Goal: Task Accomplishment & Management: Use online tool/utility

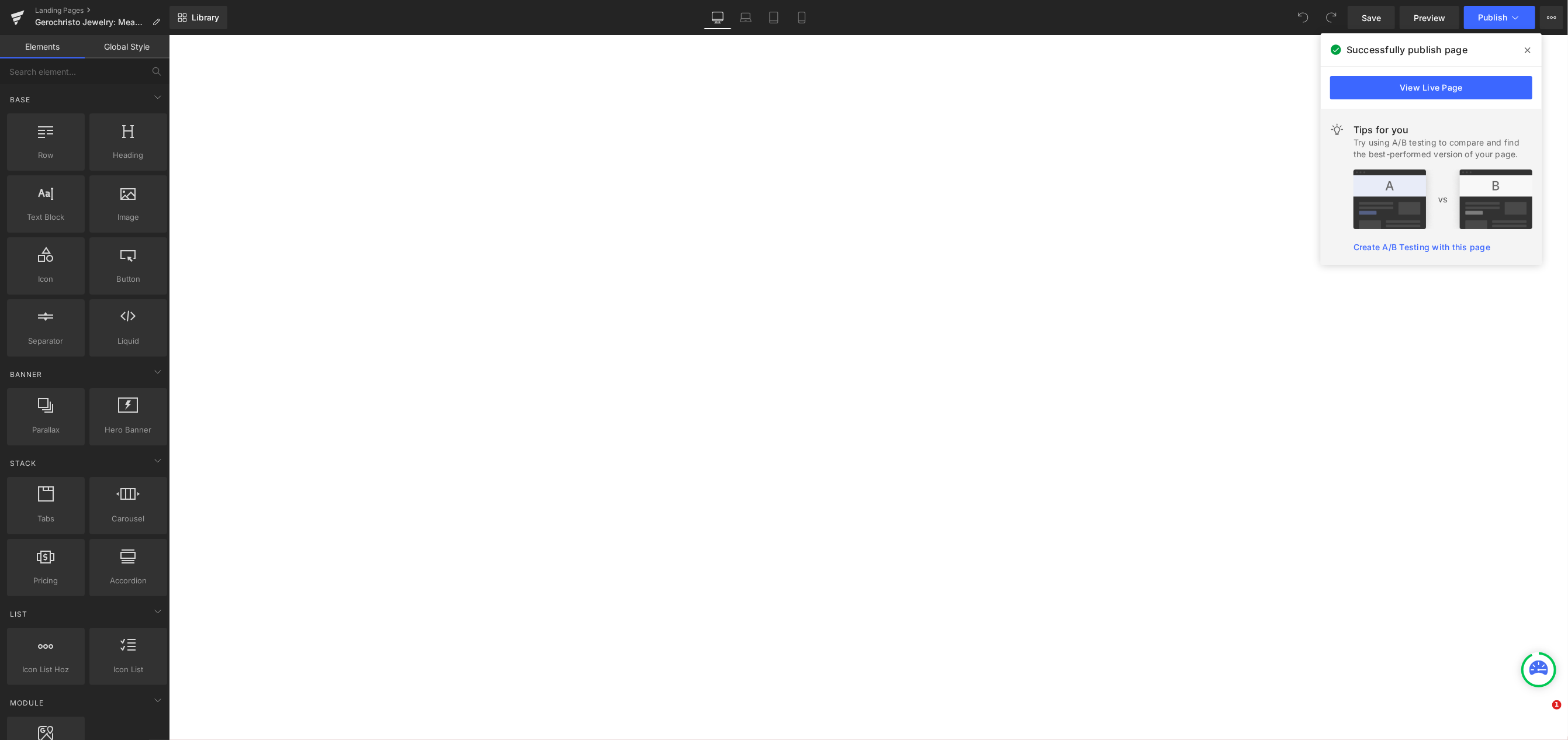
select select "Rhodolite (red)"
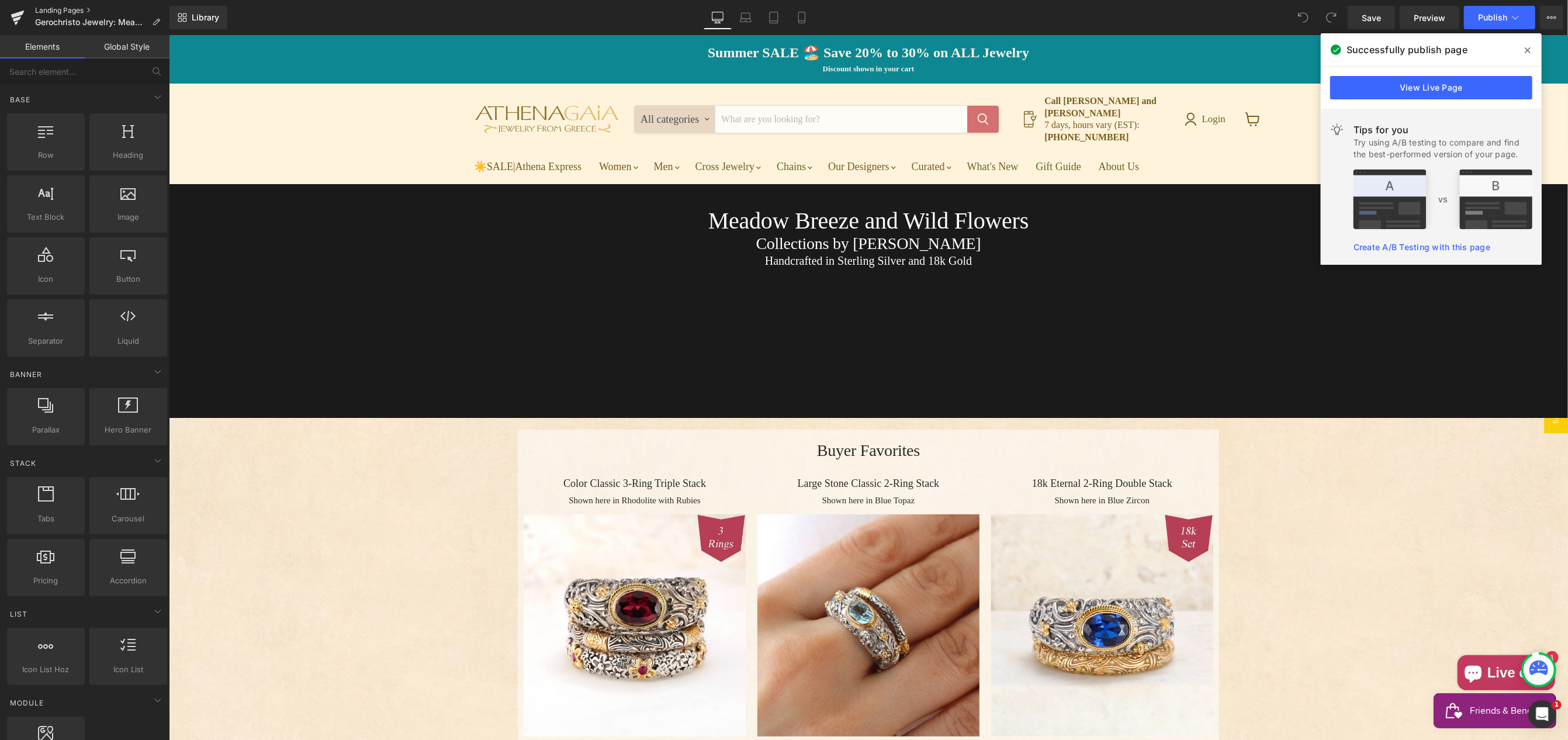
click at [55, 11] on link "Landing Pages" at bounding box center [102, 10] width 134 height 10
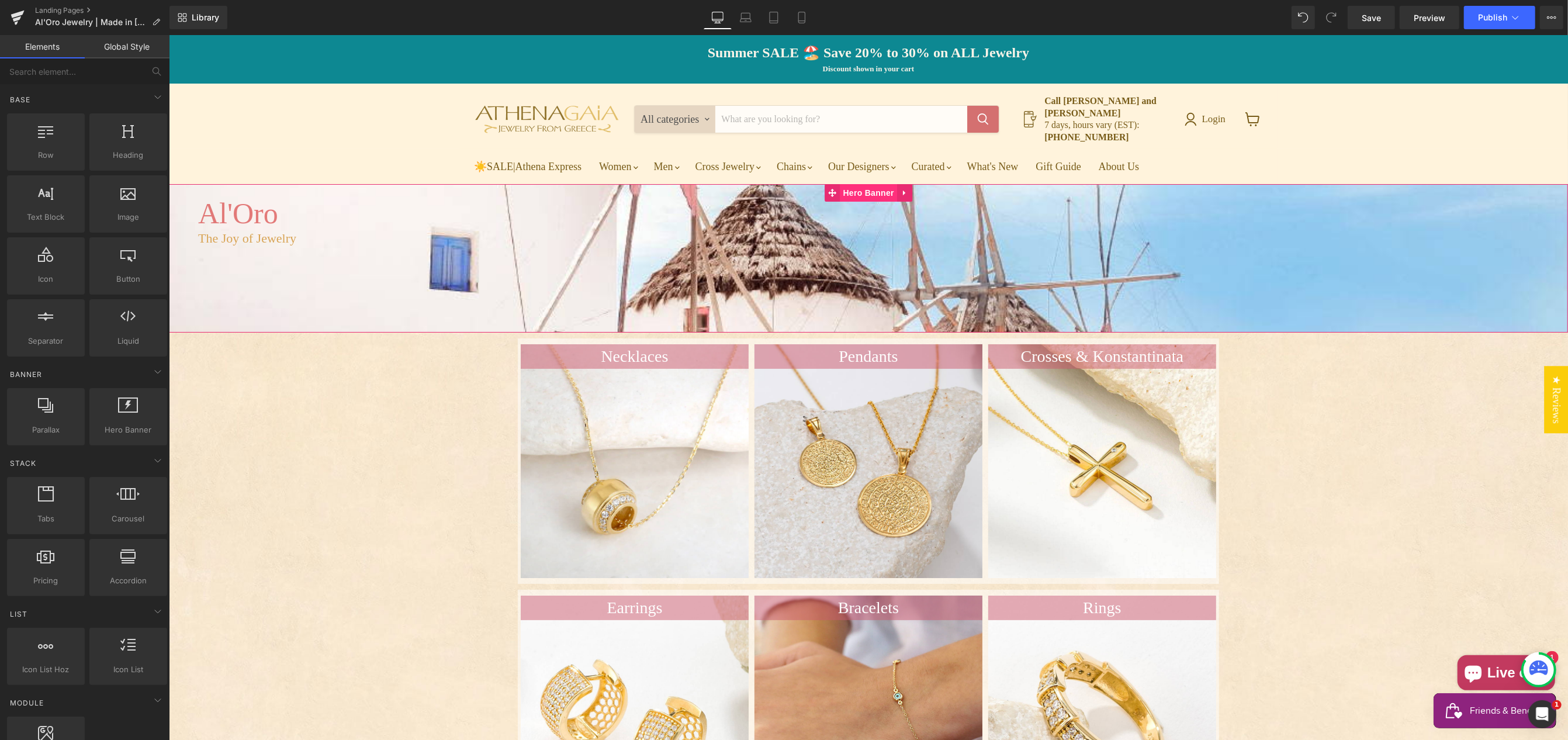
click at [869, 184] on span "Hero Banner" at bounding box center [868, 193] width 57 height 18
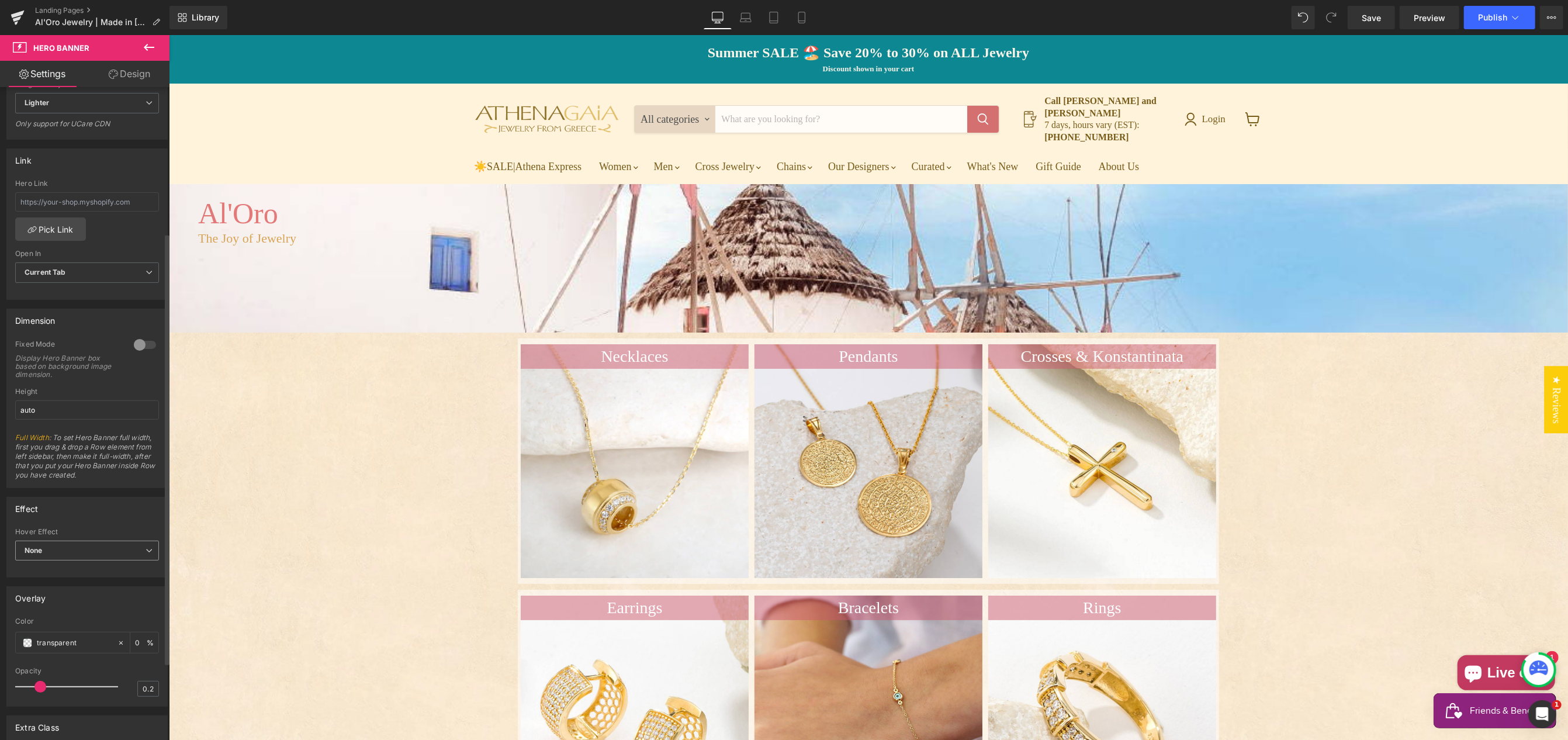
scroll to position [199, 0]
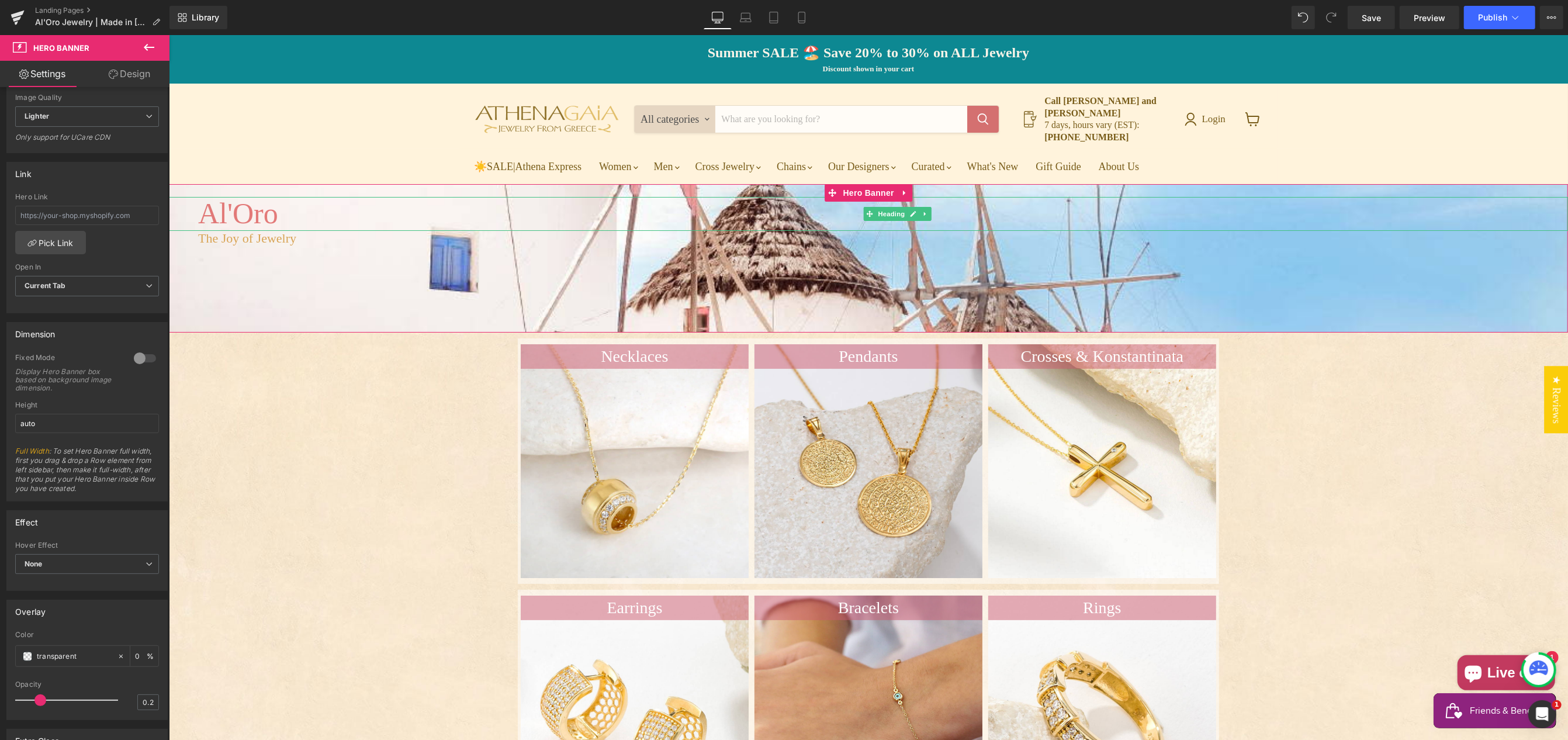
click at [231, 211] on h1 "Al'Oro" at bounding box center [868, 214] width 1341 height 34
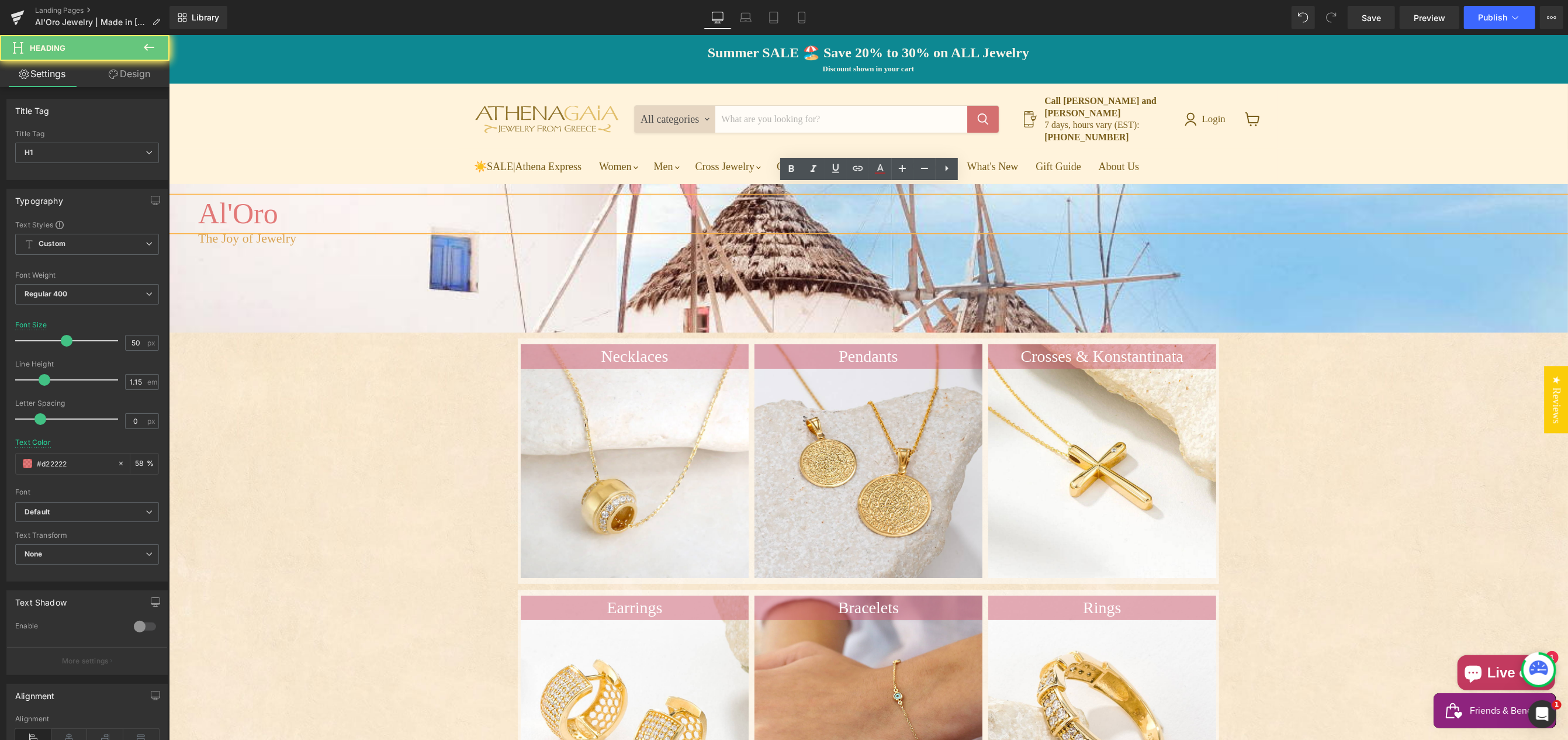
click at [231, 208] on h1 "Al'Oro" at bounding box center [868, 214] width 1341 height 34
click at [298, 207] on h1 "Al'Oro" at bounding box center [868, 214] width 1341 height 34
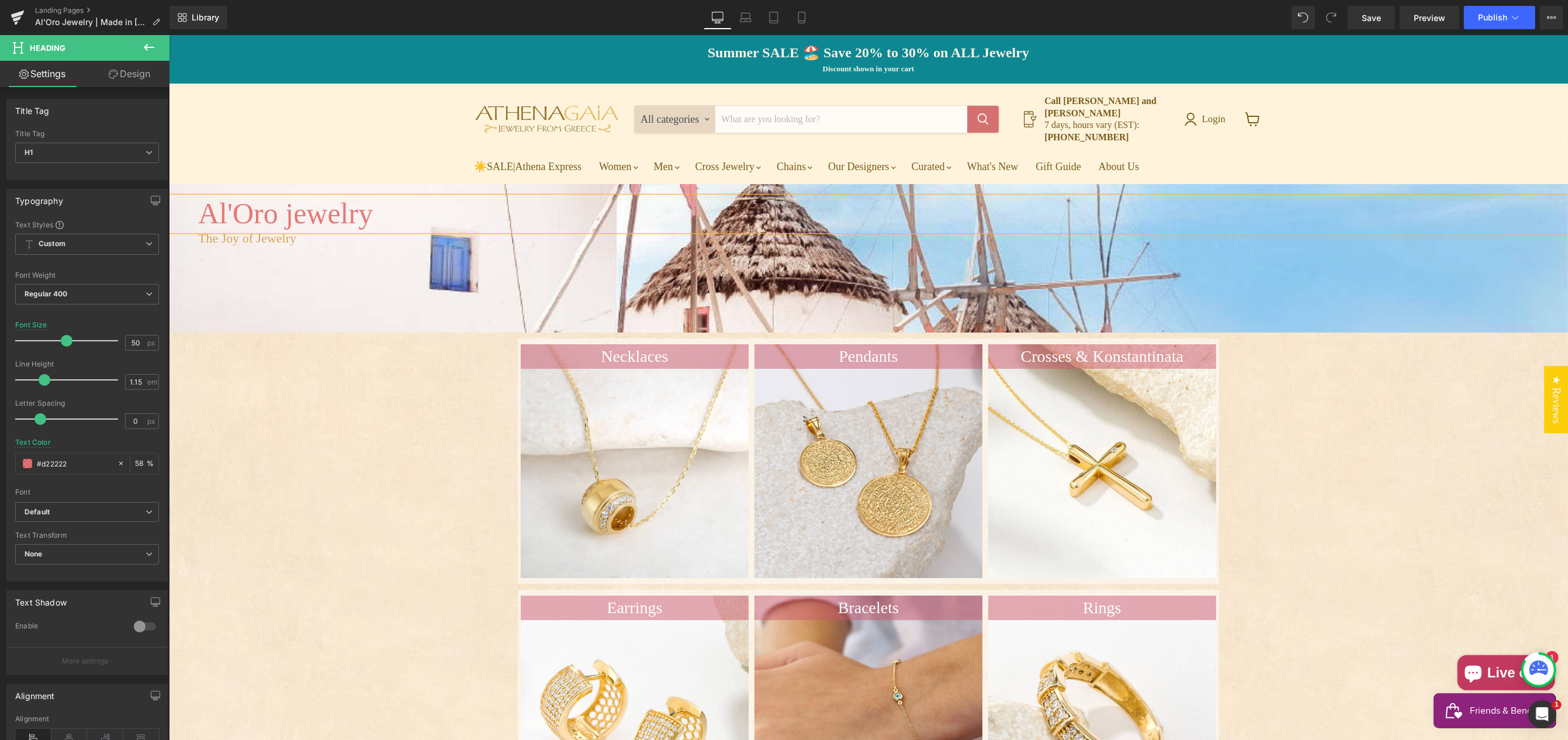
click at [302, 206] on h1 "Al'Oro jewelry" at bounding box center [868, 214] width 1341 height 34
click at [200, 207] on h1 "Al'Oro Jewelry" at bounding box center [868, 214] width 1341 height 34
click at [135, 73] on link "Design" at bounding box center [129, 74] width 85 height 26
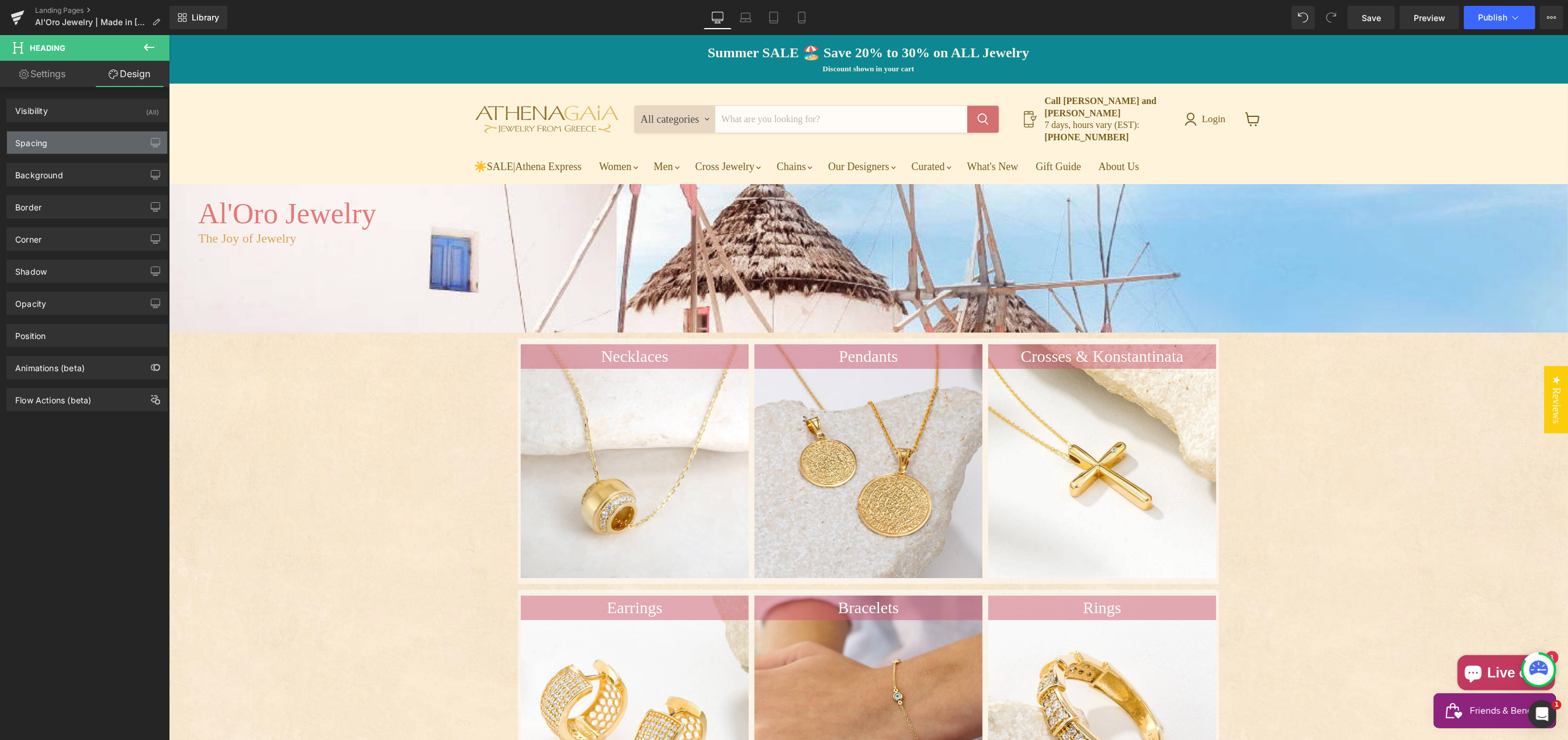
click at [78, 143] on div "Spacing" at bounding box center [87, 143] width 160 height 22
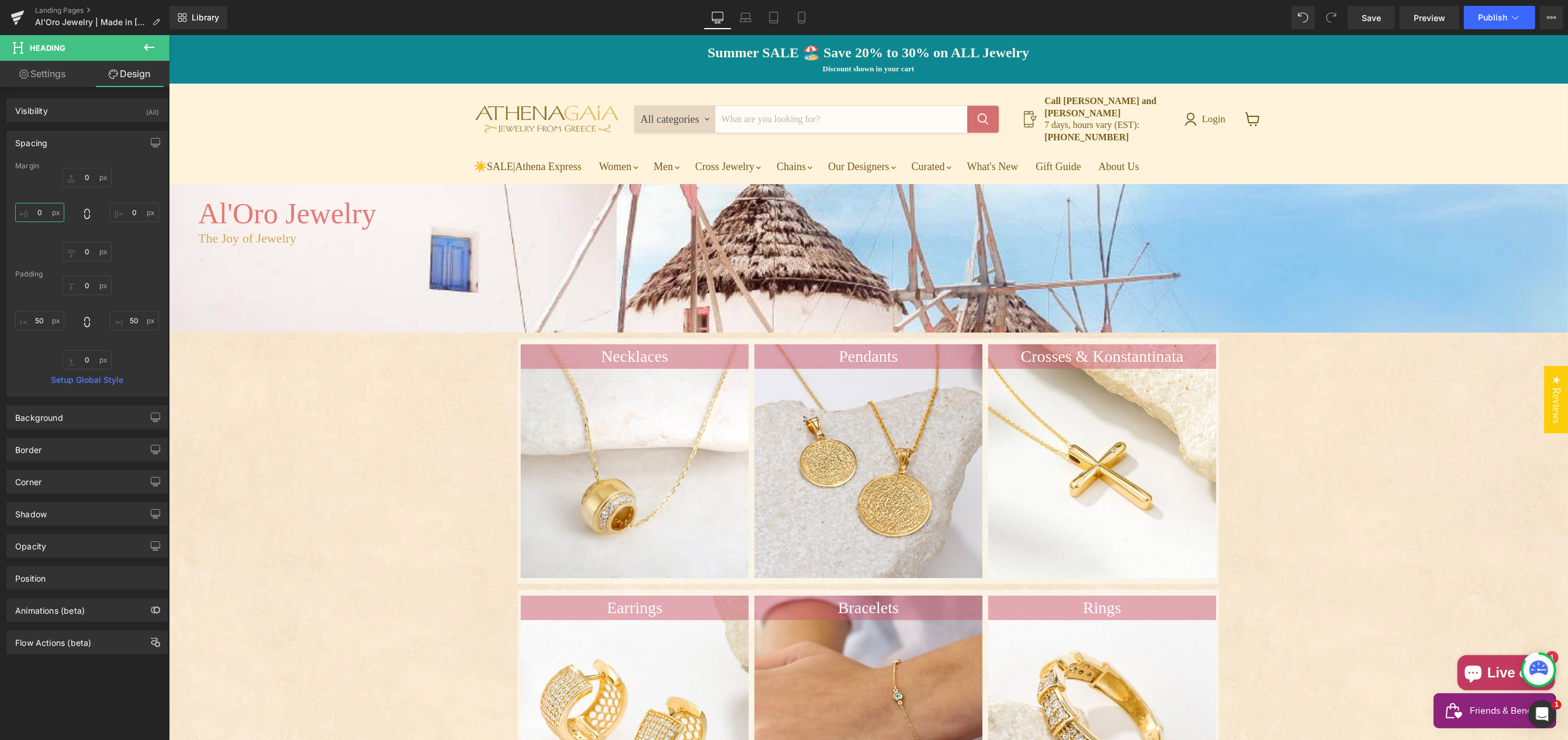
click at [34, 213] on input "0" at bounding box center [39, 213] width 49 height 19
drag, startPoint x: 39, startPoint y: 319, endPoint x: 39, endPoint y: 328, distance: 9.0
click at [39, 319] on input "50" at bounding box center [39, 321] width 49 height 19
type input "250"
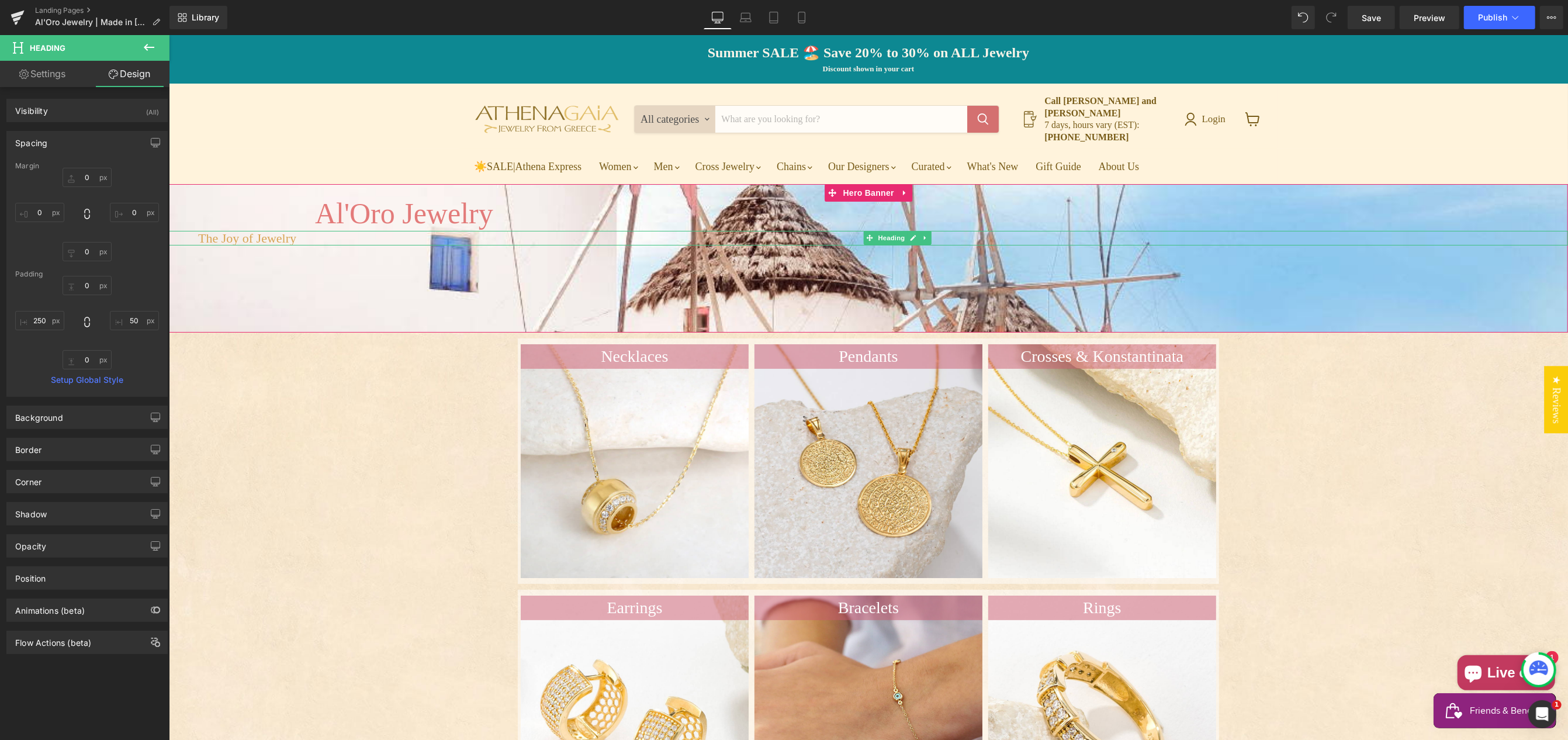
click at [202, 231] on h1 "The Joy of Jewelry" at bounding box center [868, 238] width 1341 height 15
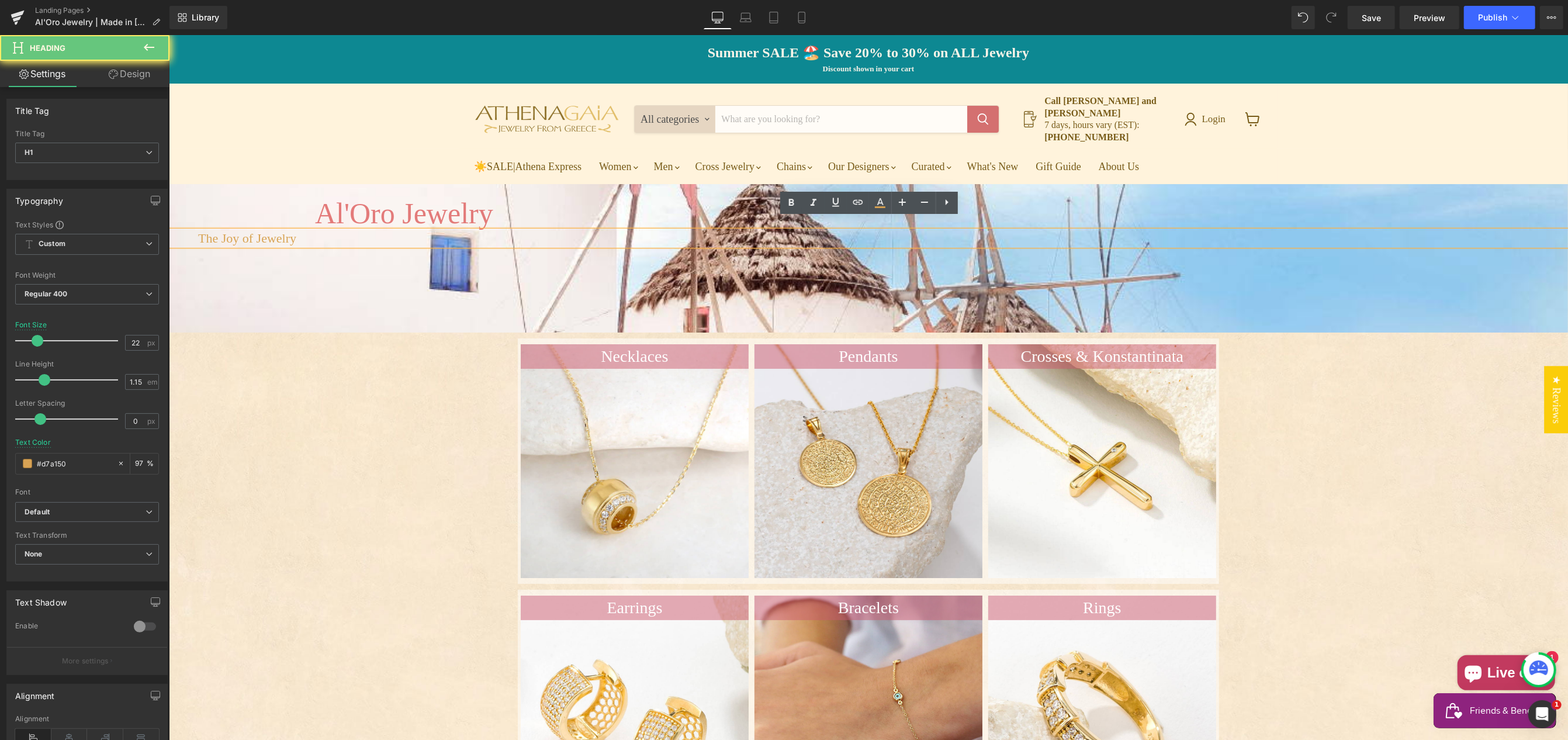
click at [194, 231] on div "The Joy of Jewelry" at bounding box center [868, 238] width 1399 height 15
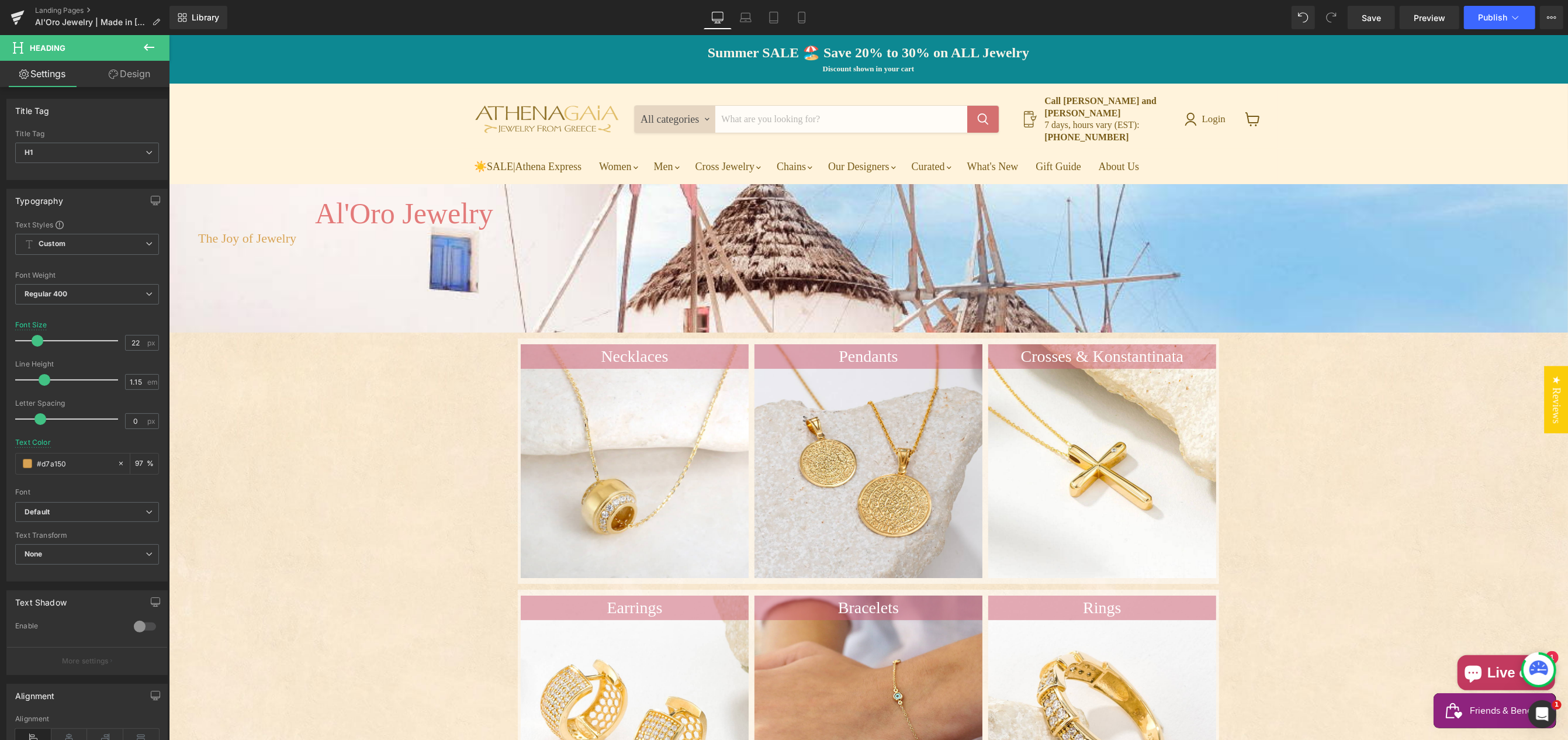
click at [133, 76] on link "Design" at bounding box center [129, 74] width 85 height 26
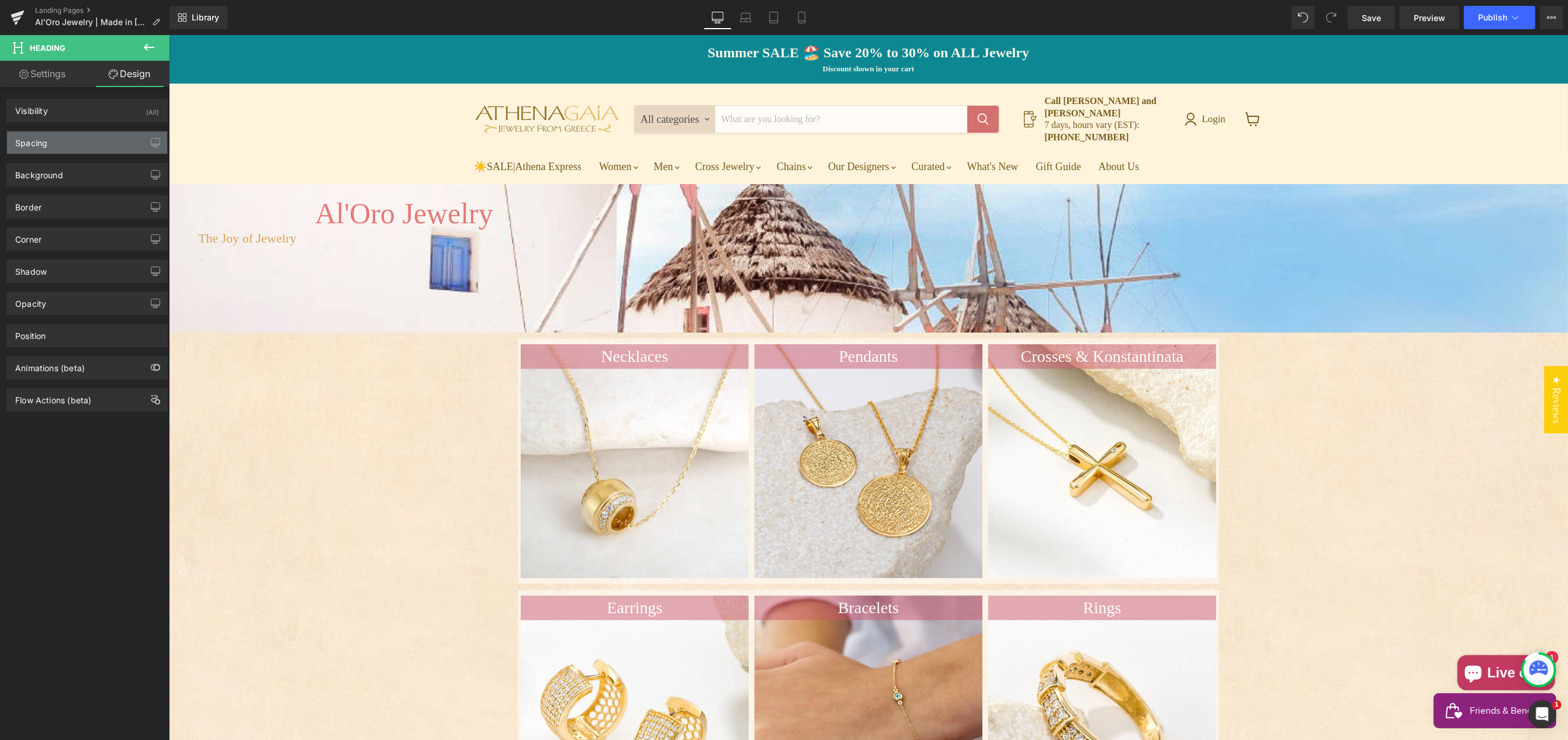
click at [81, 147] on div "Spacing" at bounding box center [87, 143] width 160 height 22
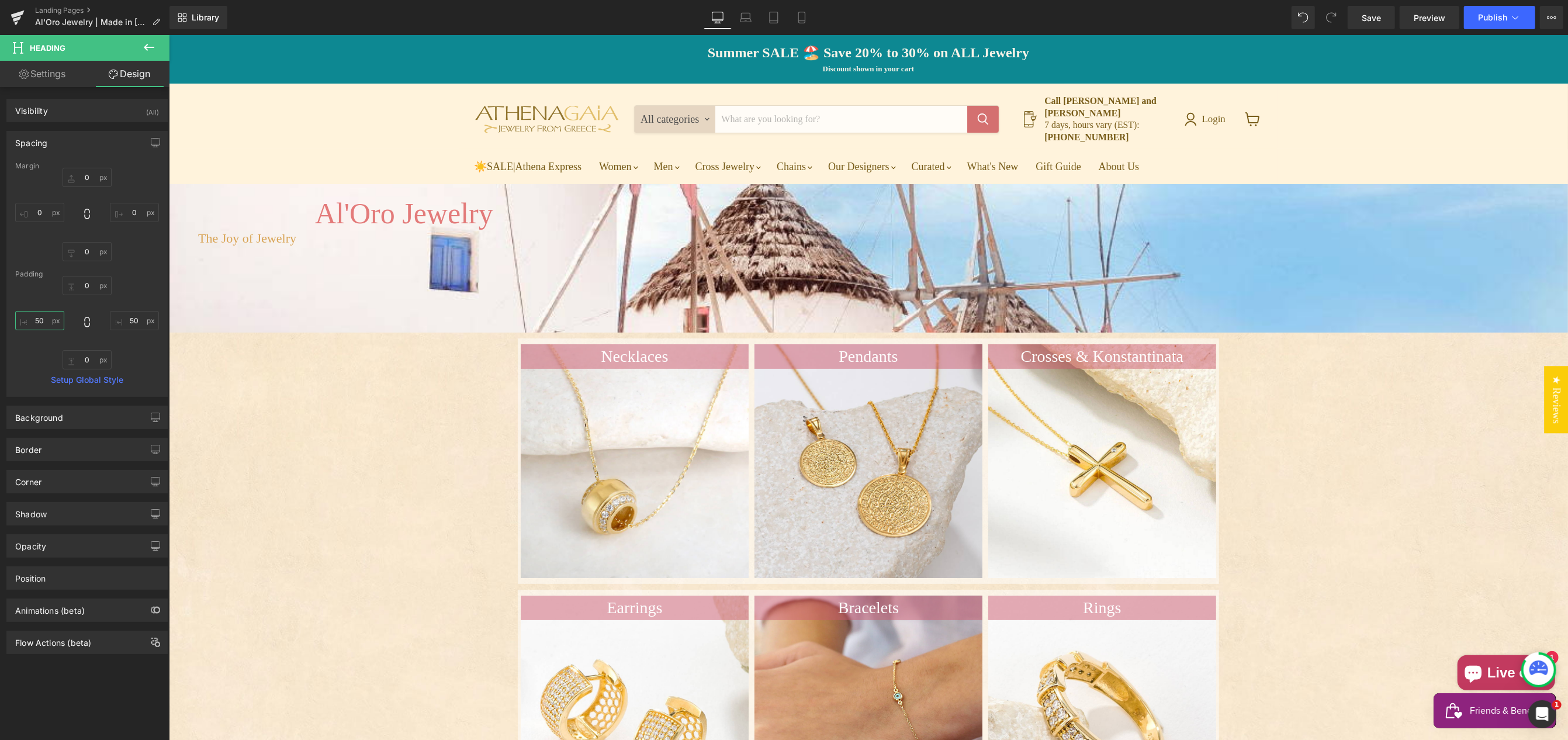
click at [33, 317] on input "50" at bounding box center [39, 321] width 49 height 19
type input "250"
click at [314, 201] on h1 "Al'Oro Jewelry" at bounding box center [926, 214] width 1224 height 34
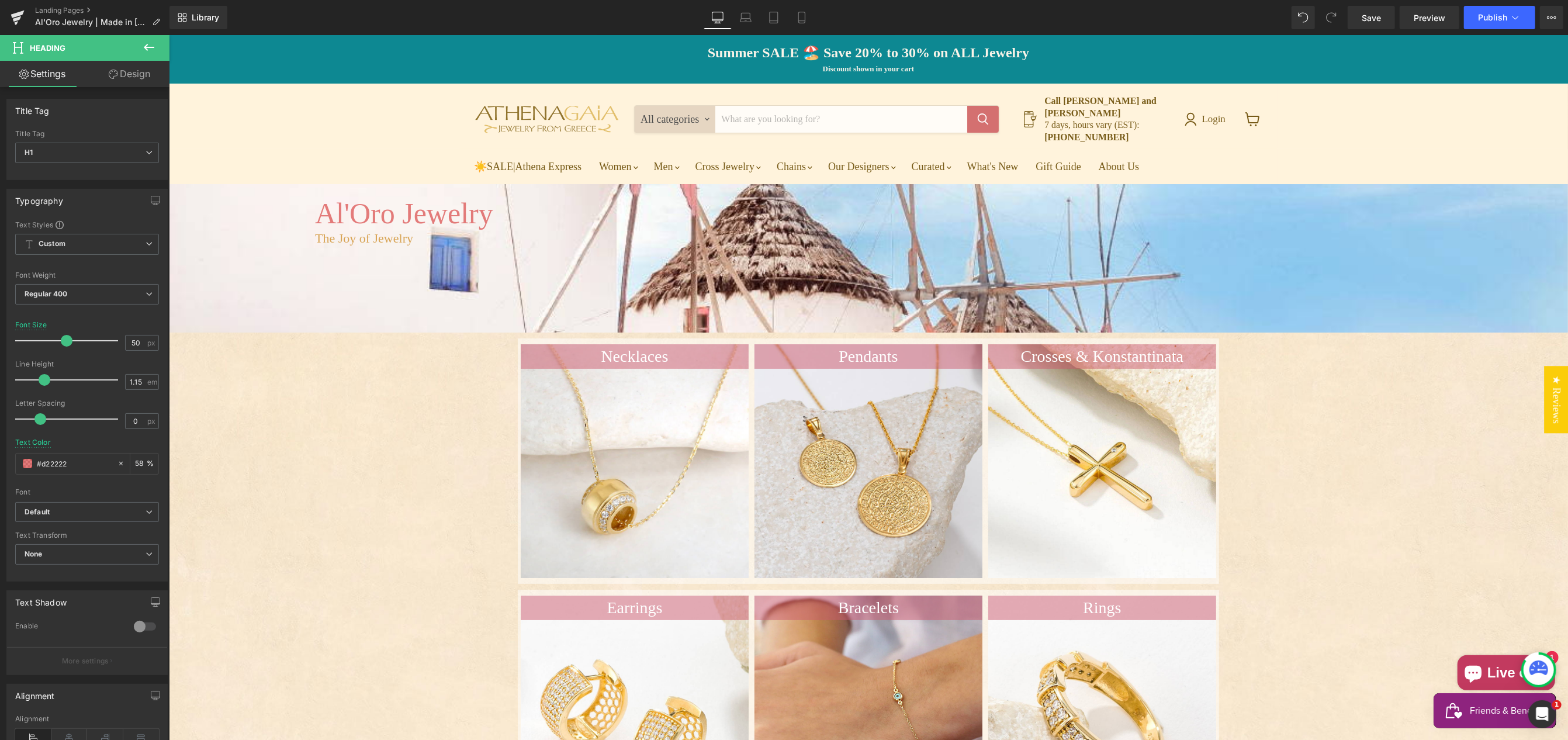
drag, startPoint x: 131, startPoint y: 74, endPoint x: 106, endPoint y: 95, distance: 32.6
click at [131, 74] on link "Design" at bounding box center [129, 74] width 85 height 26
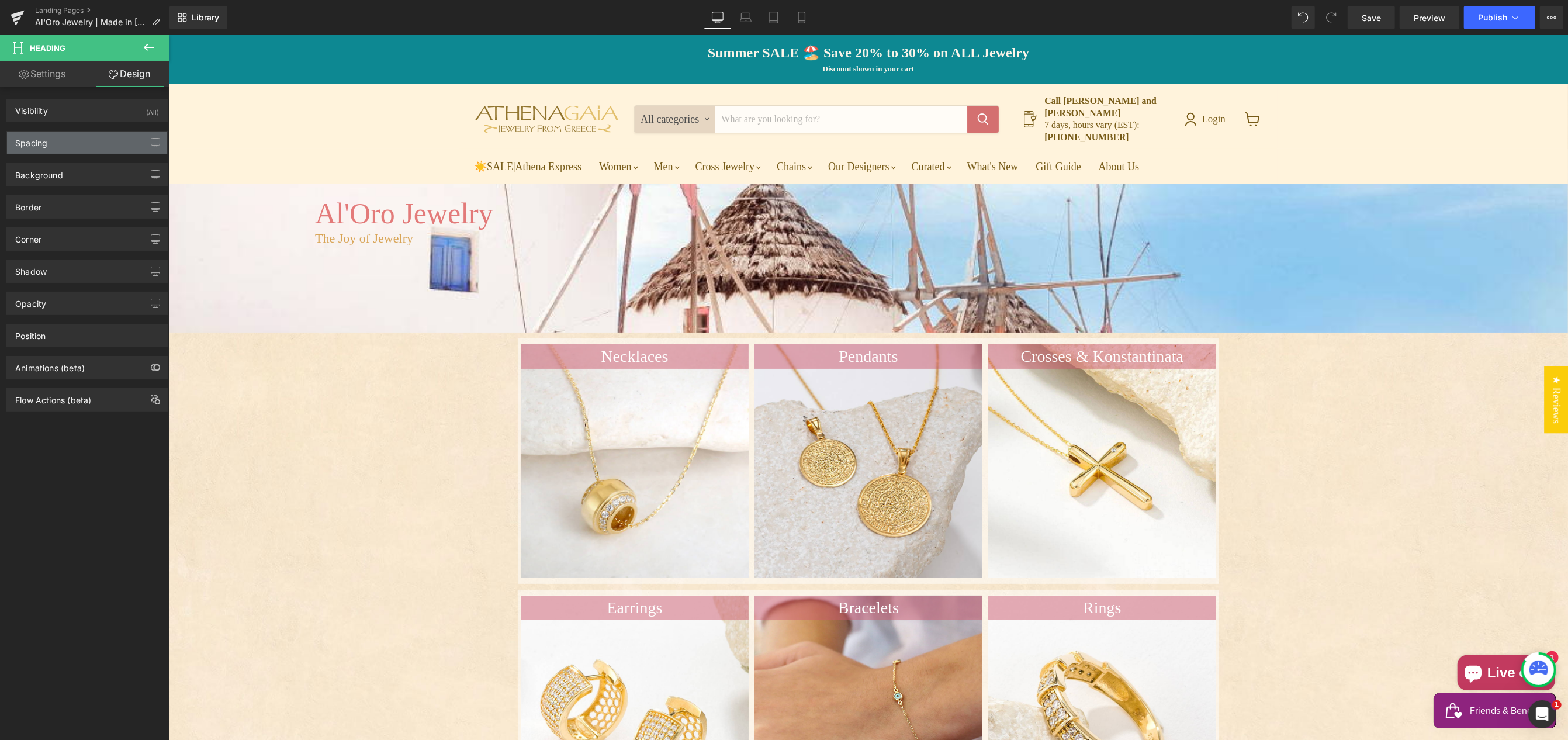
click at [96, 145] on div "Spacing" at bounding box center [87, 143] width 160 height 22
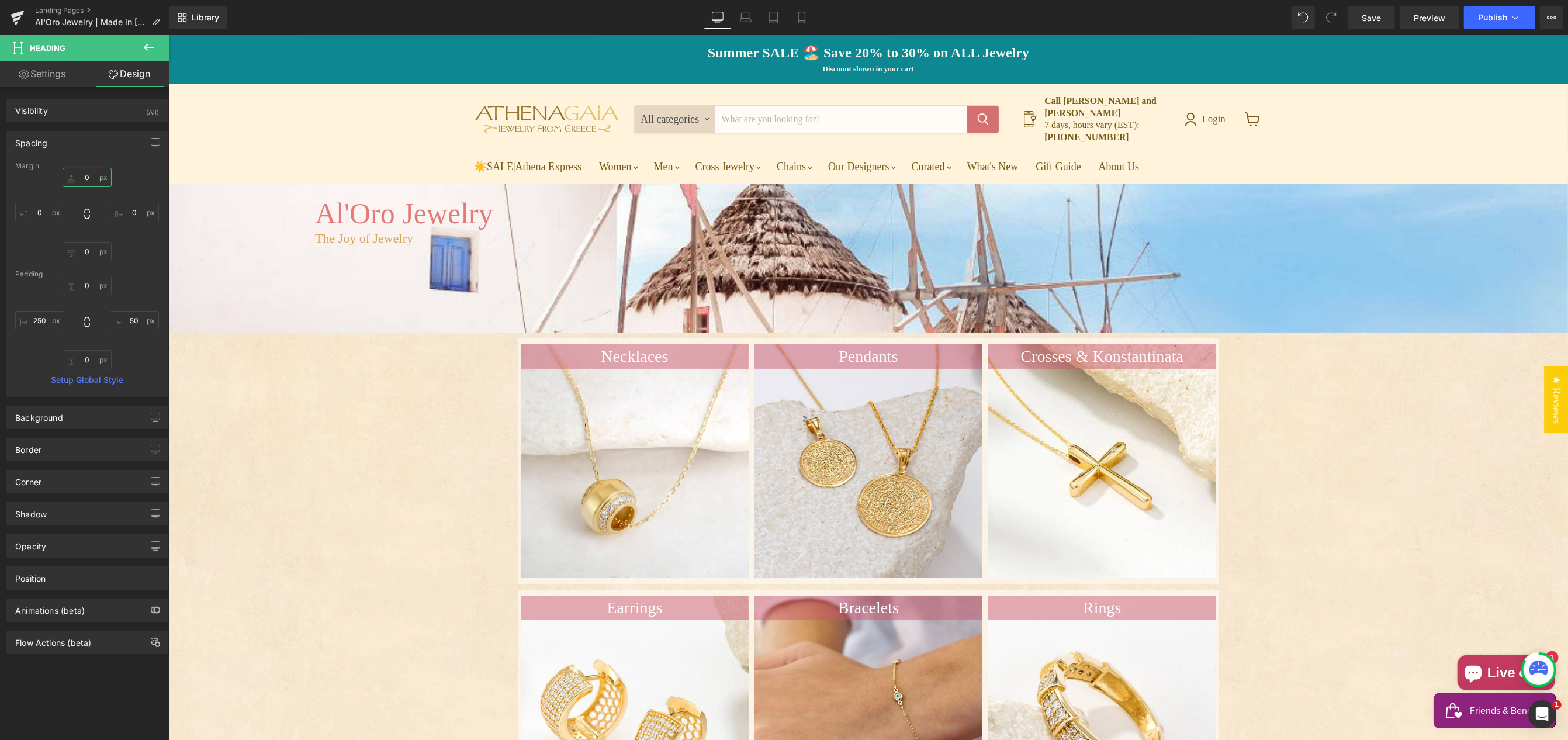
click at [82, 176] on input "0" at bounding box center [87, 178] width 49 height 19
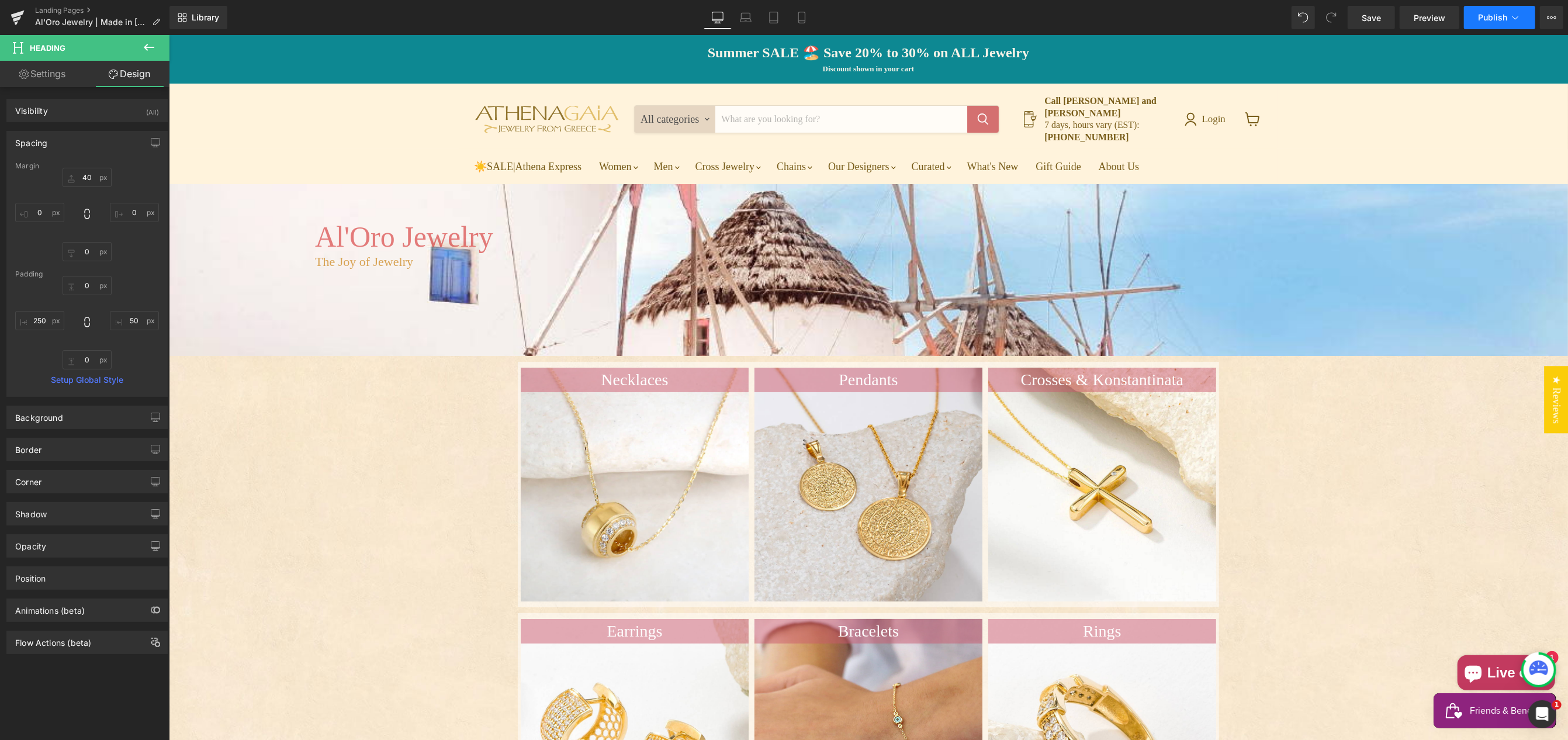
click at [1492, 20] on span "Publish" at bounding box center [1493, 17] width 29 height 10
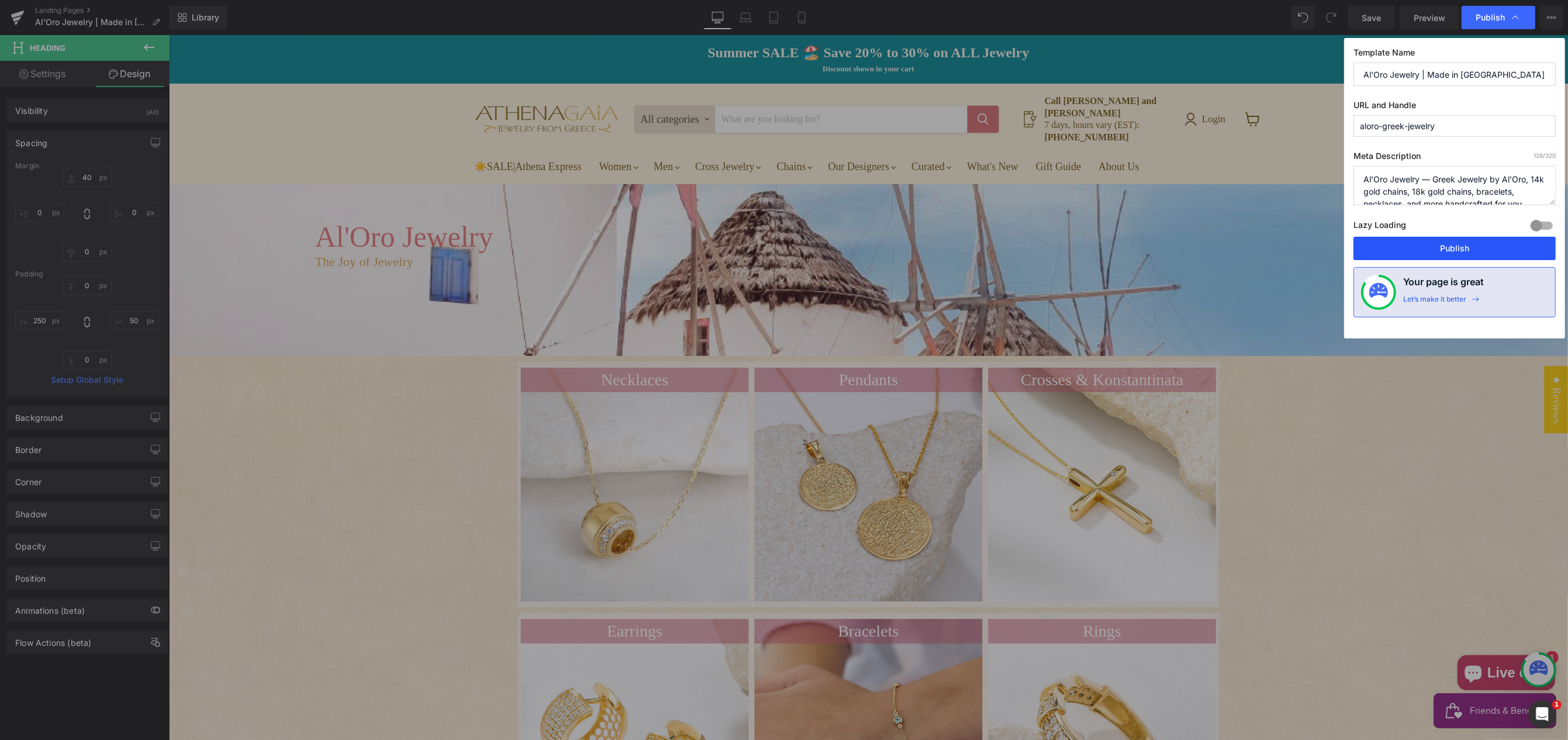
click at [0, 0] on button "Publish" at bounding box center [0, 0] width 0 height 0
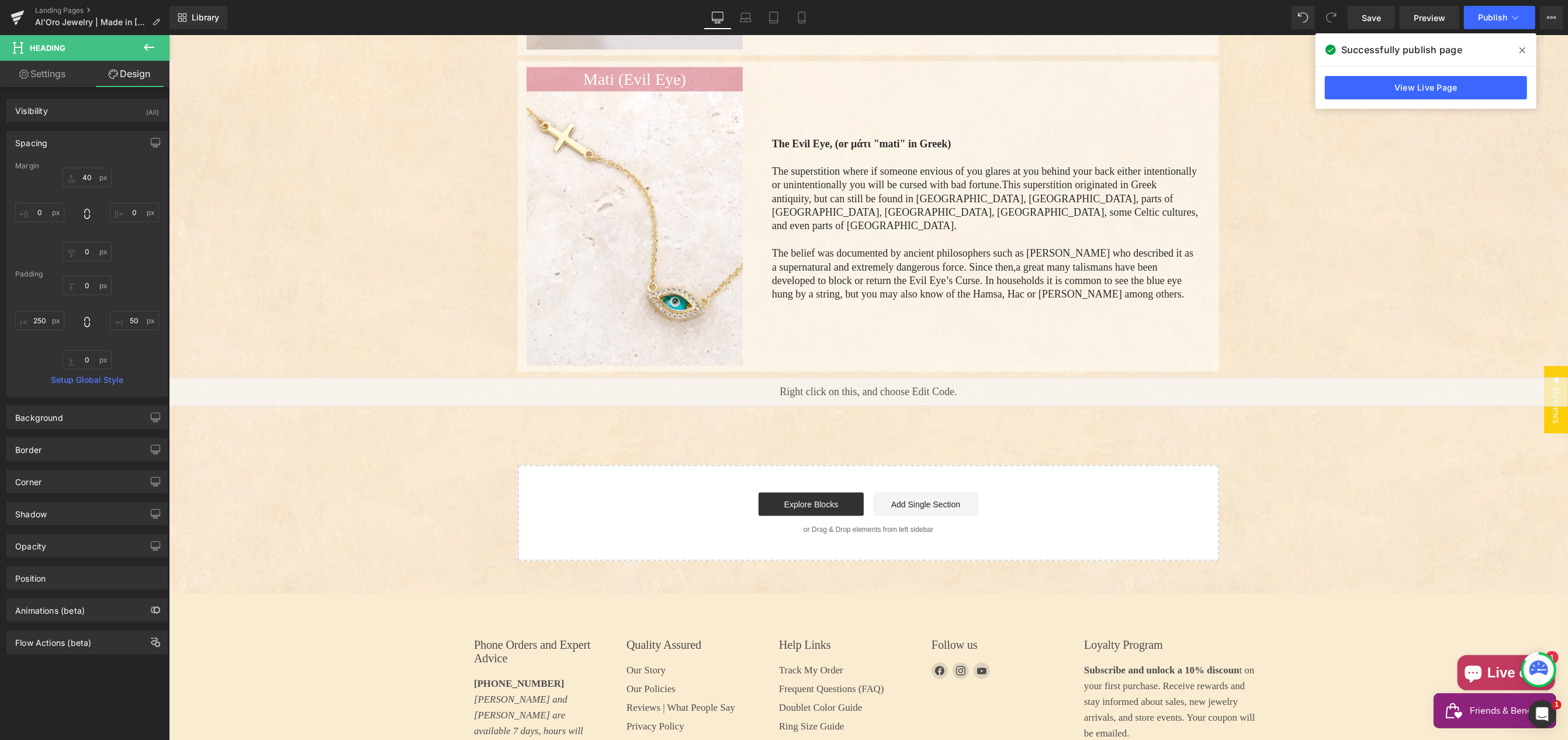
scroll to position [1761, 0]
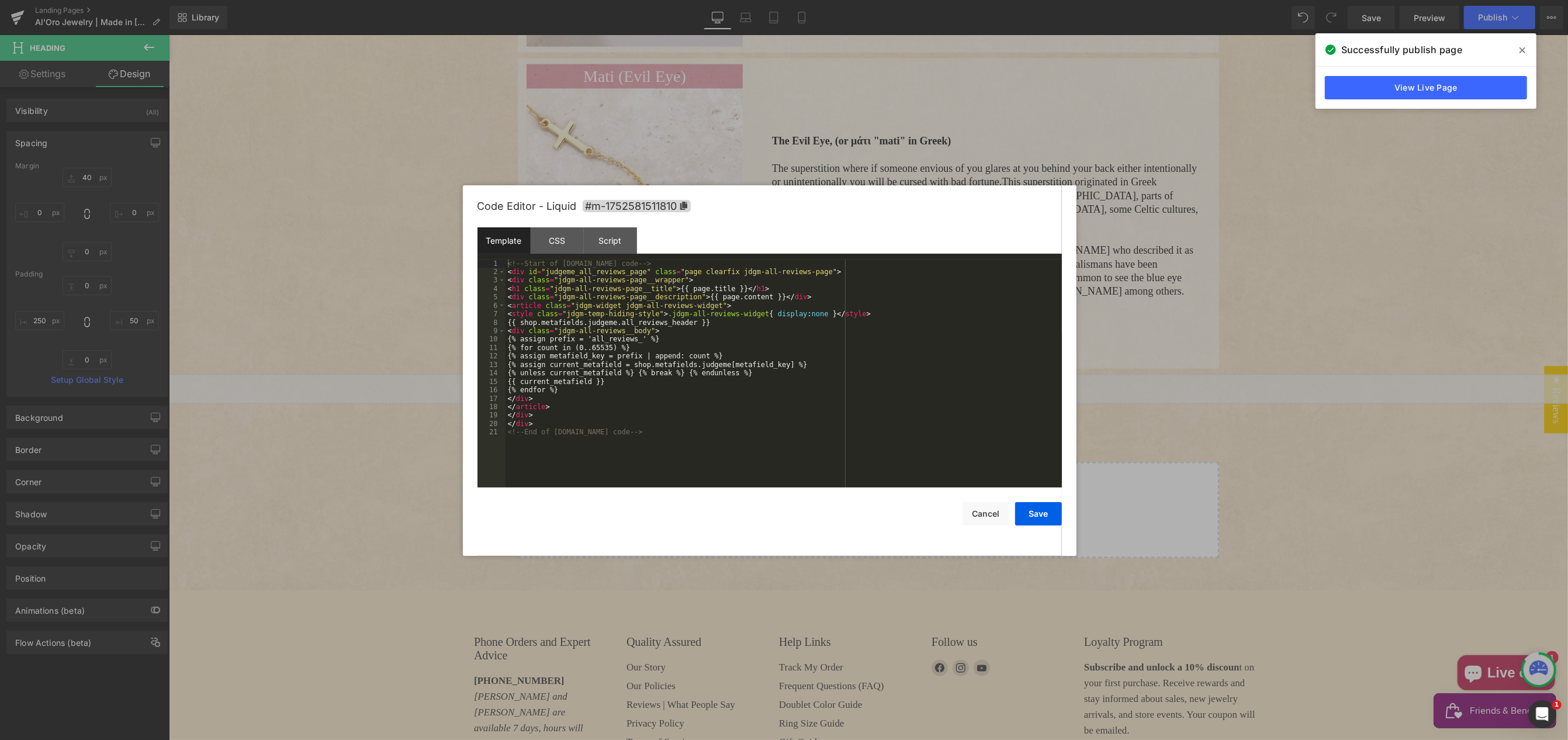
click at [766, 0] on div "Hero Banner You are previewing how the will restyle your page. You can not edit…" at bounding box center [784, 0] width 1568 height 0
click at [0, 0] on button "Cancel" at bounding box center [0, 0] width 0 height 0
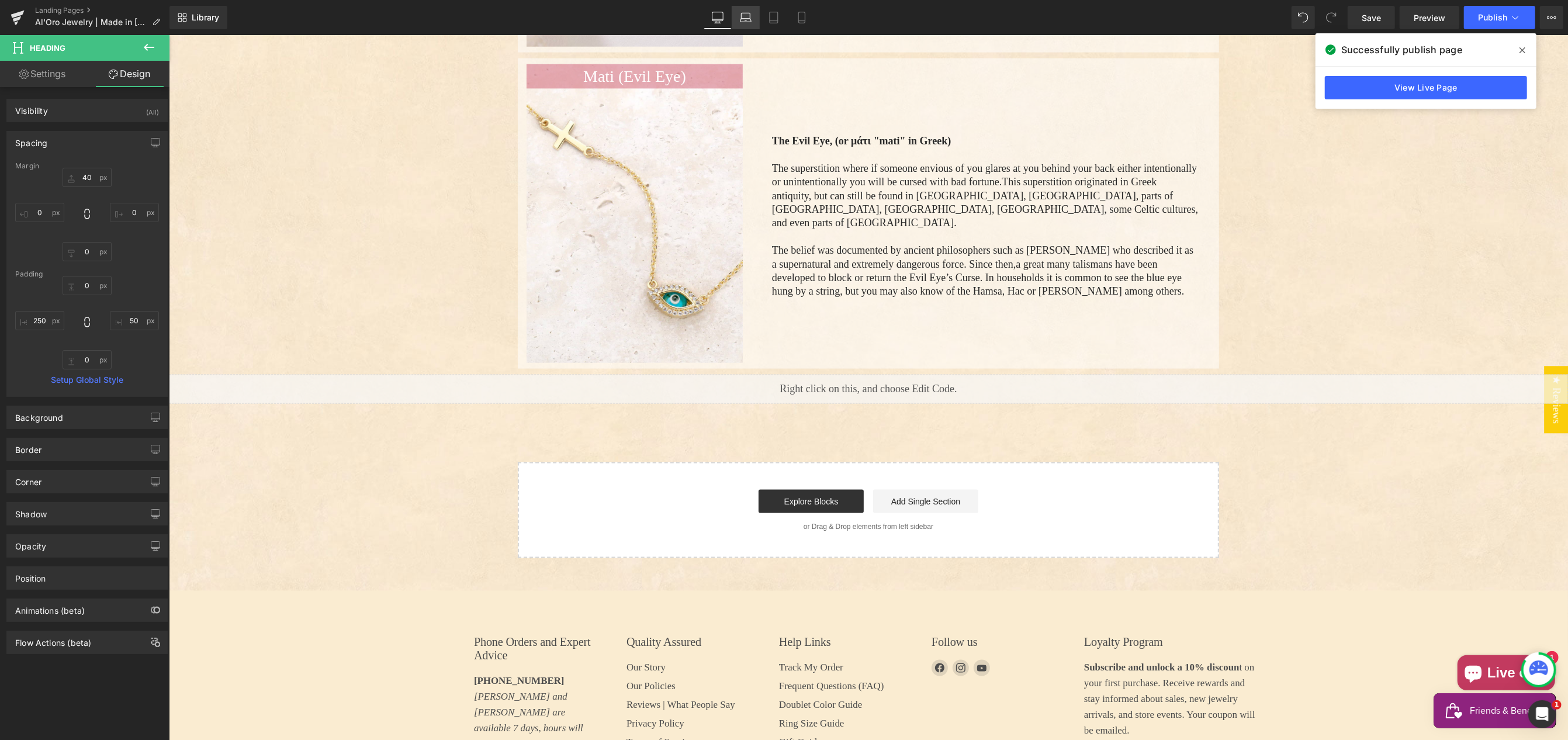
click at [750, 18] on icon at bounding box center [746, 17] width 11 height 11
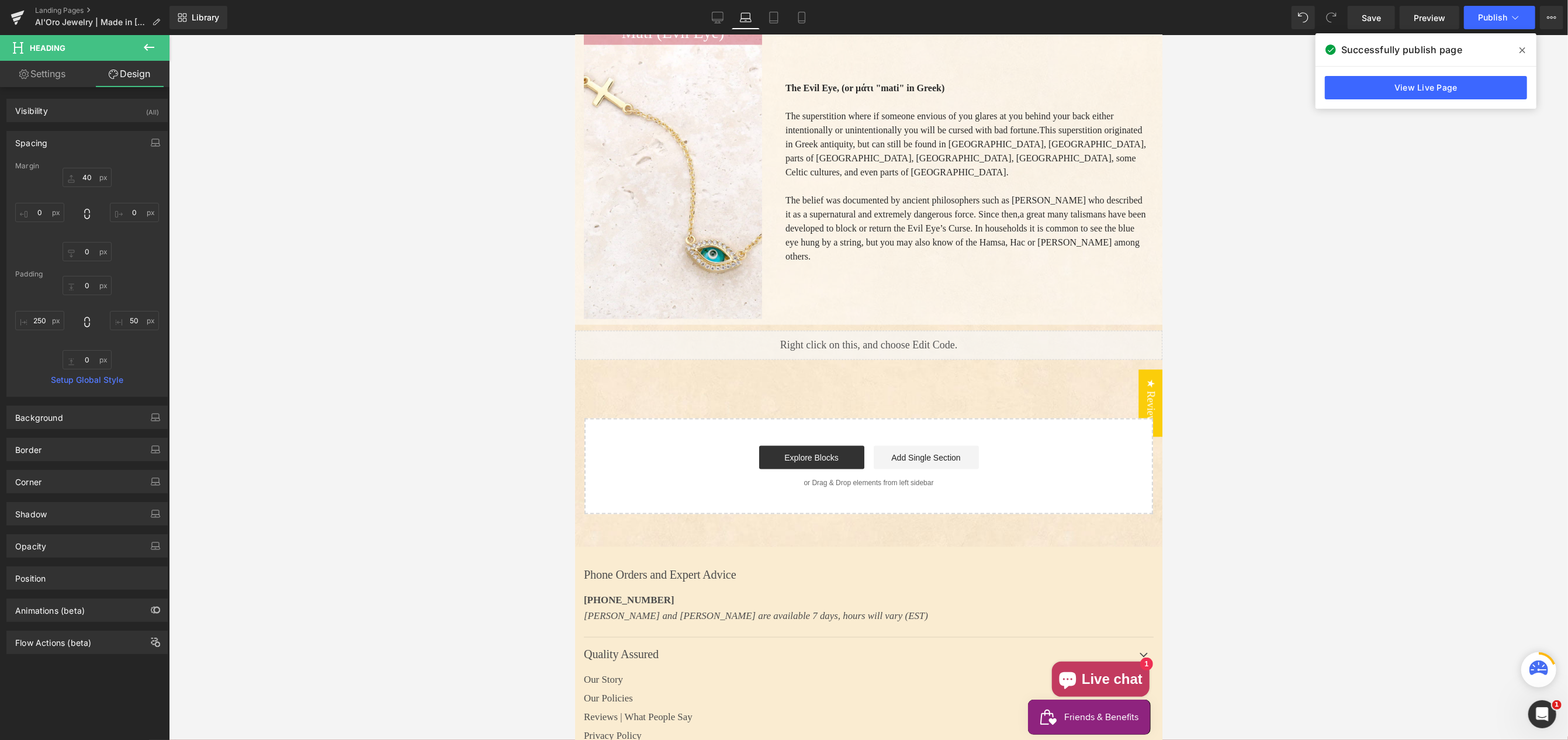
type input "40"
type input "0"
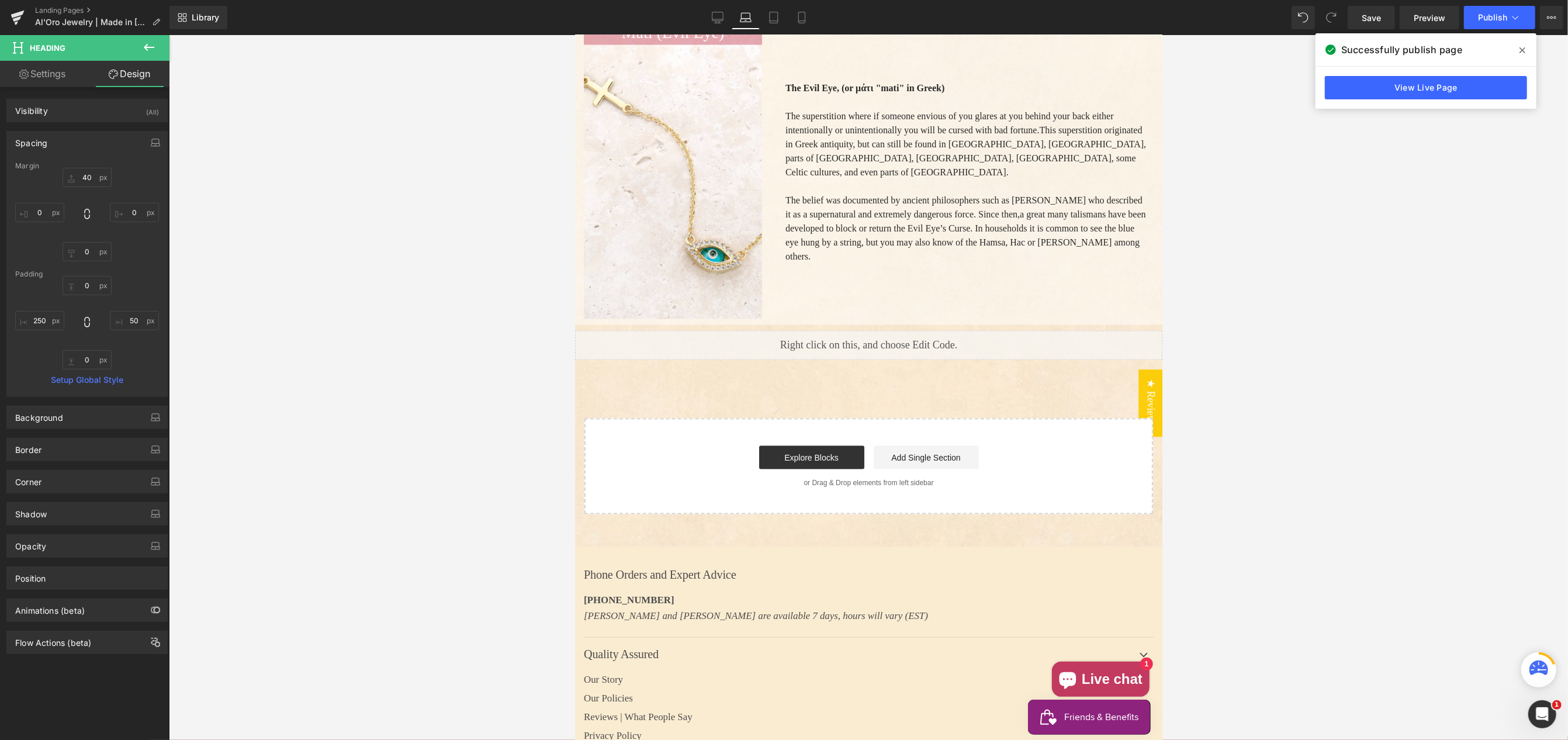
type input "50"
type input "0"
type input "30"
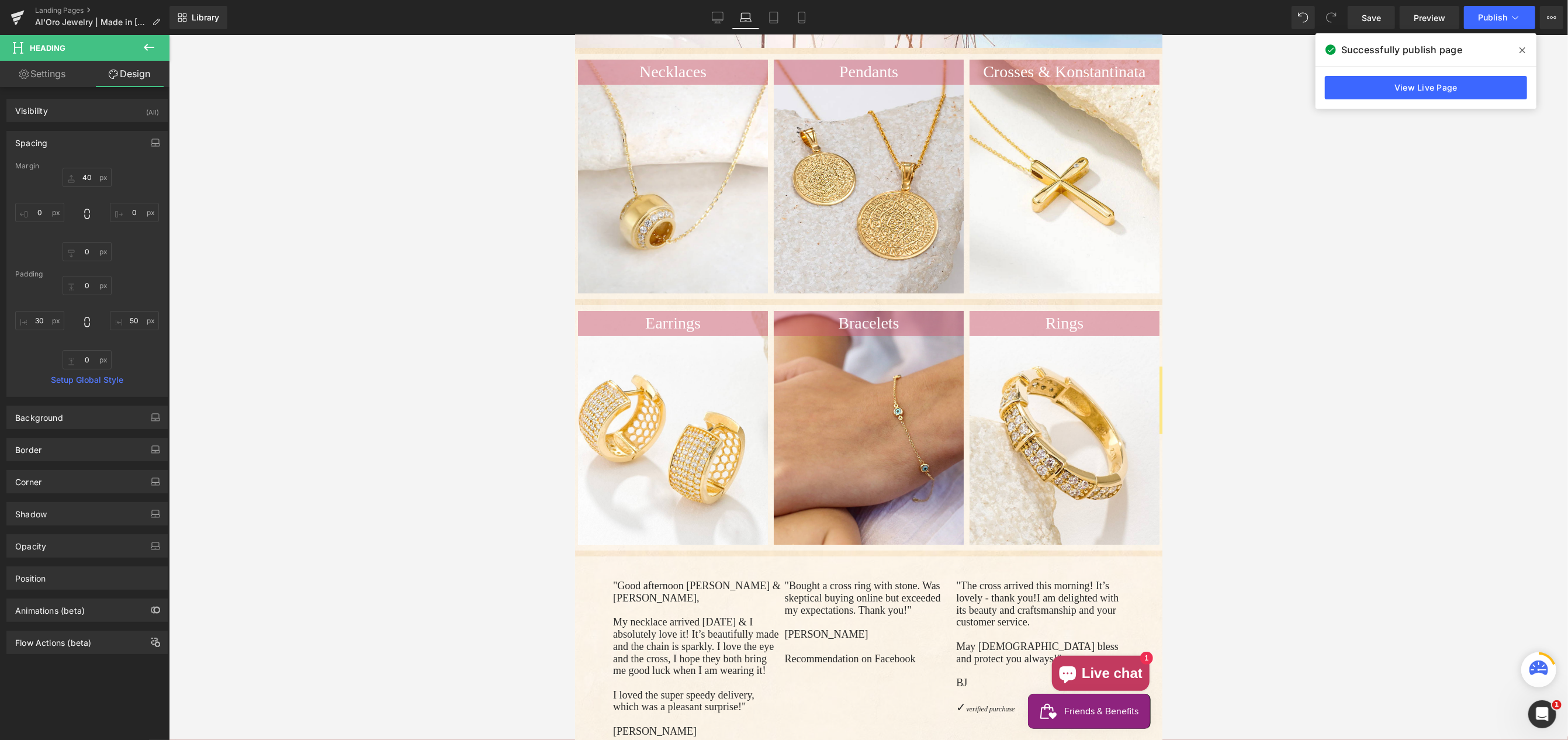
scroll to position [0, 0]
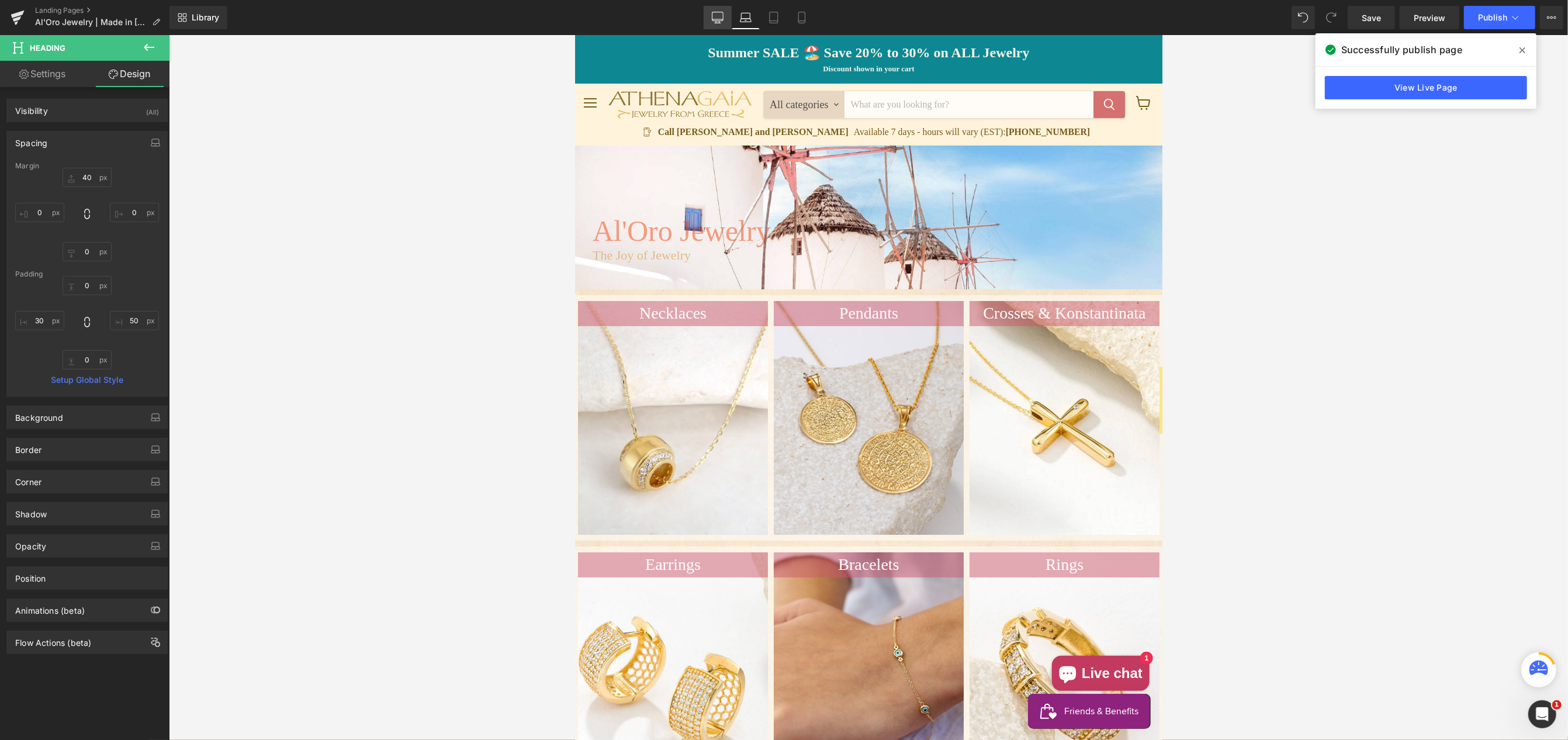
click at [719, 19] on icon at bounding box center [717, 19] width 11 height 0
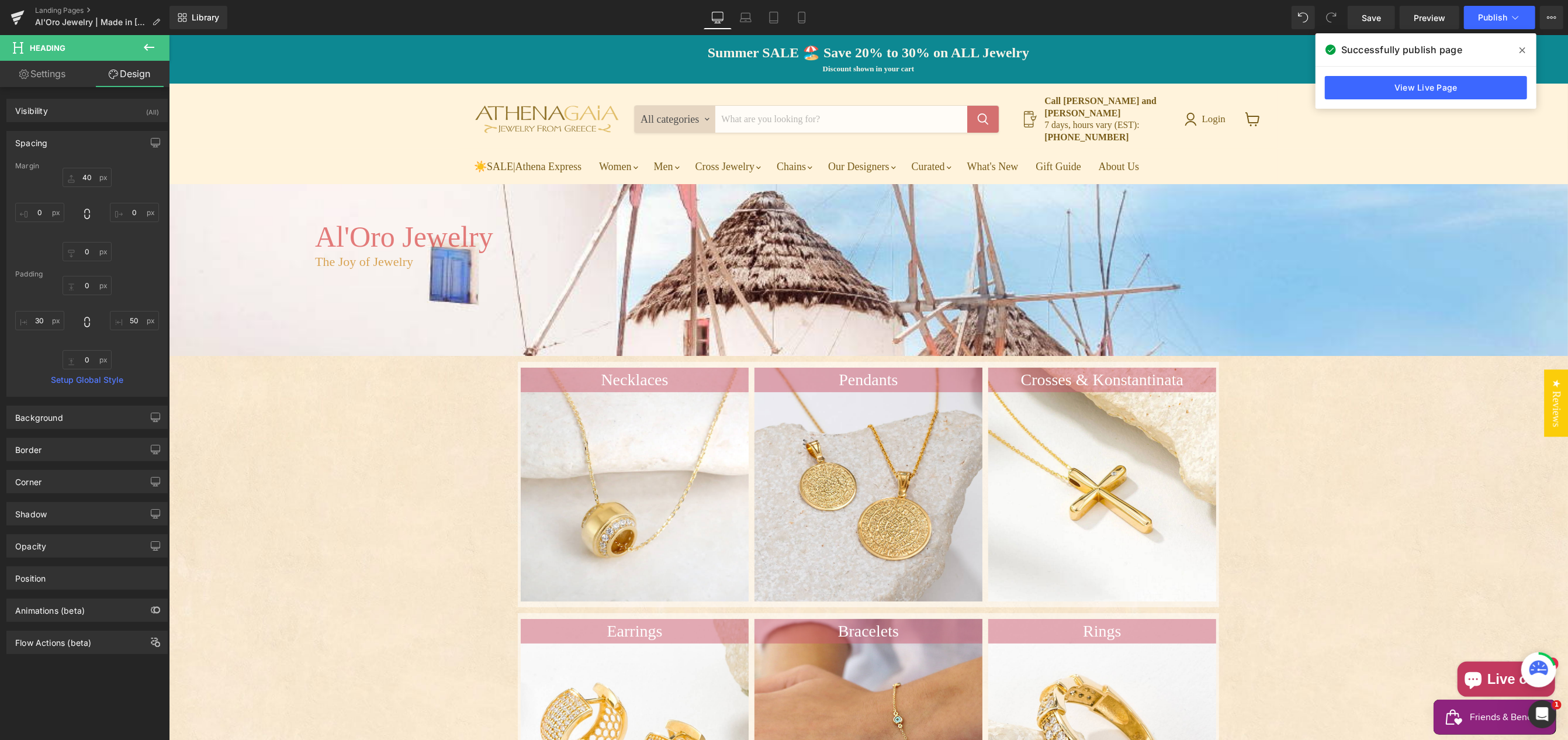
type input "40"
type input "0"
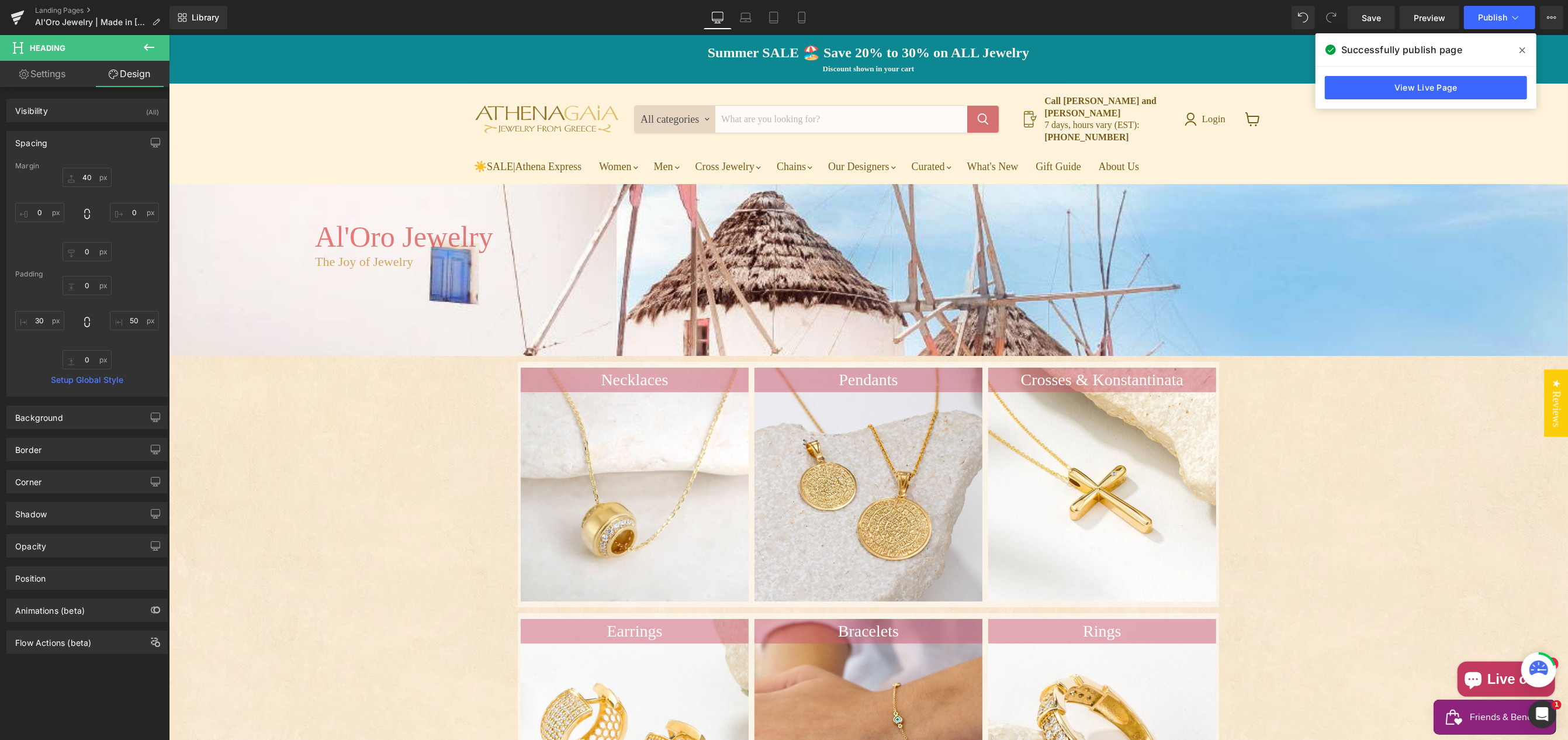
type input "50"
type input "0"
type input "250"
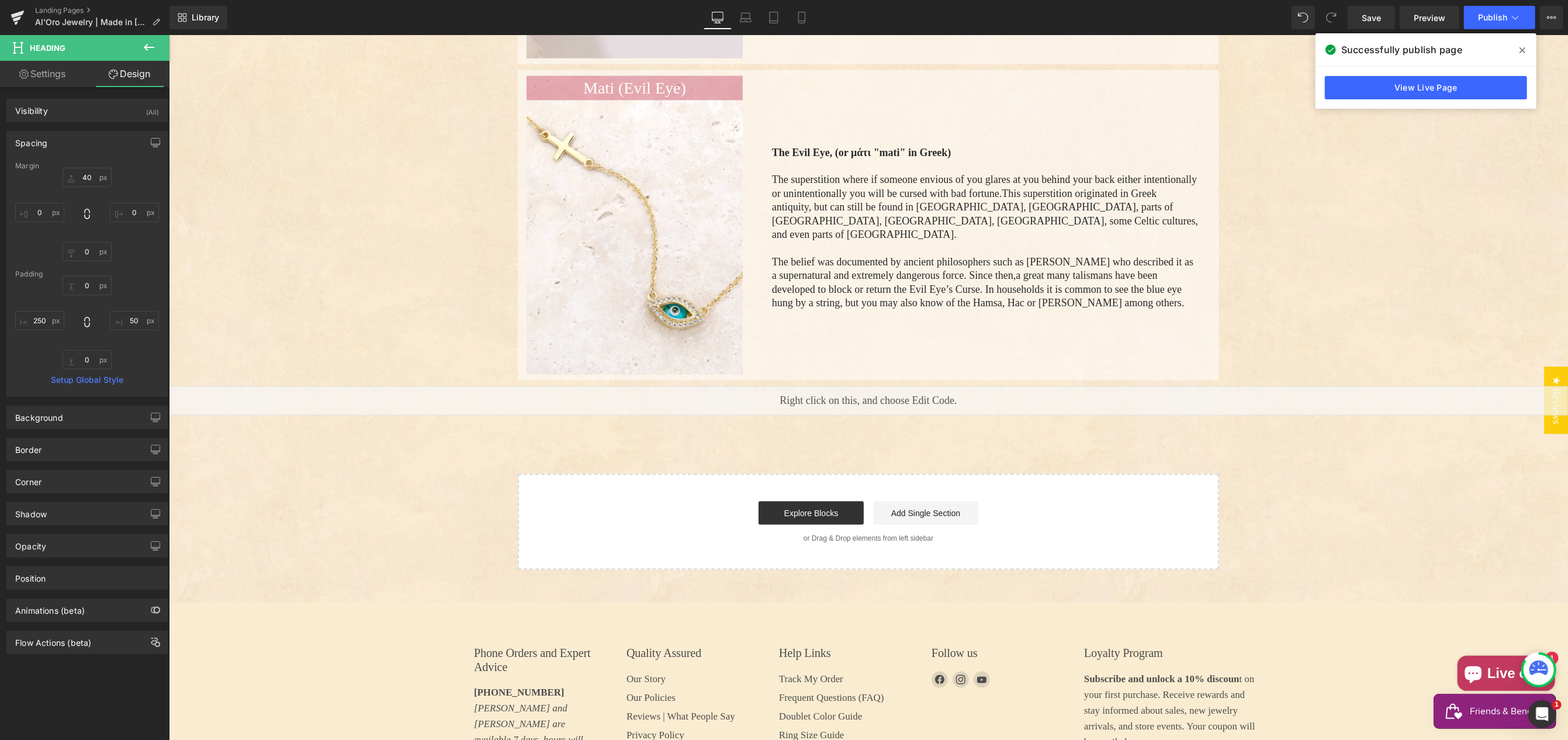
scroll to position [1766, 0]
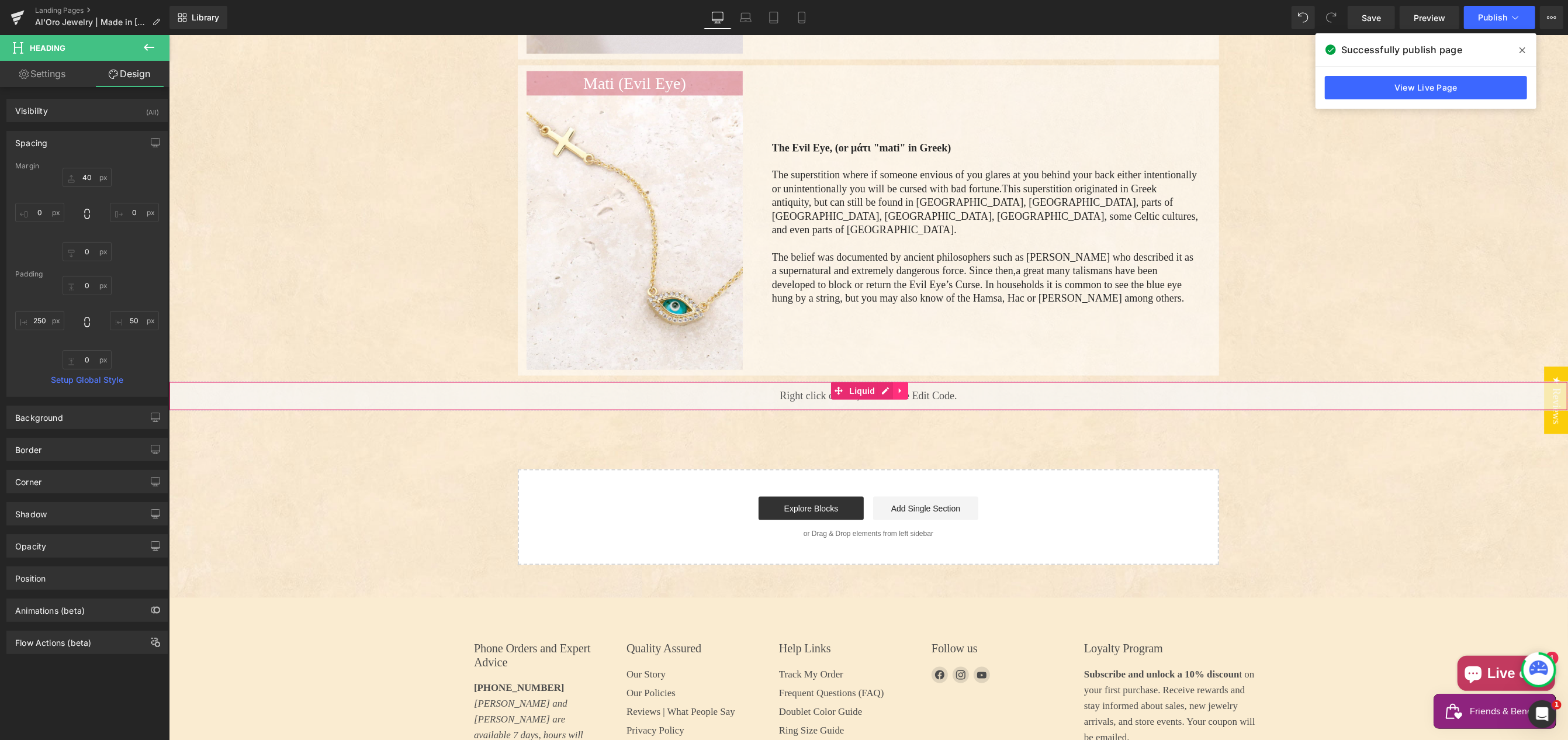
click at [903, 382] on link "Main content" at bounding box center [900, 391] width 15 height 18
click at [904, 387] on icon "Main content" at bounding box center [907, 391] width 8 height 8
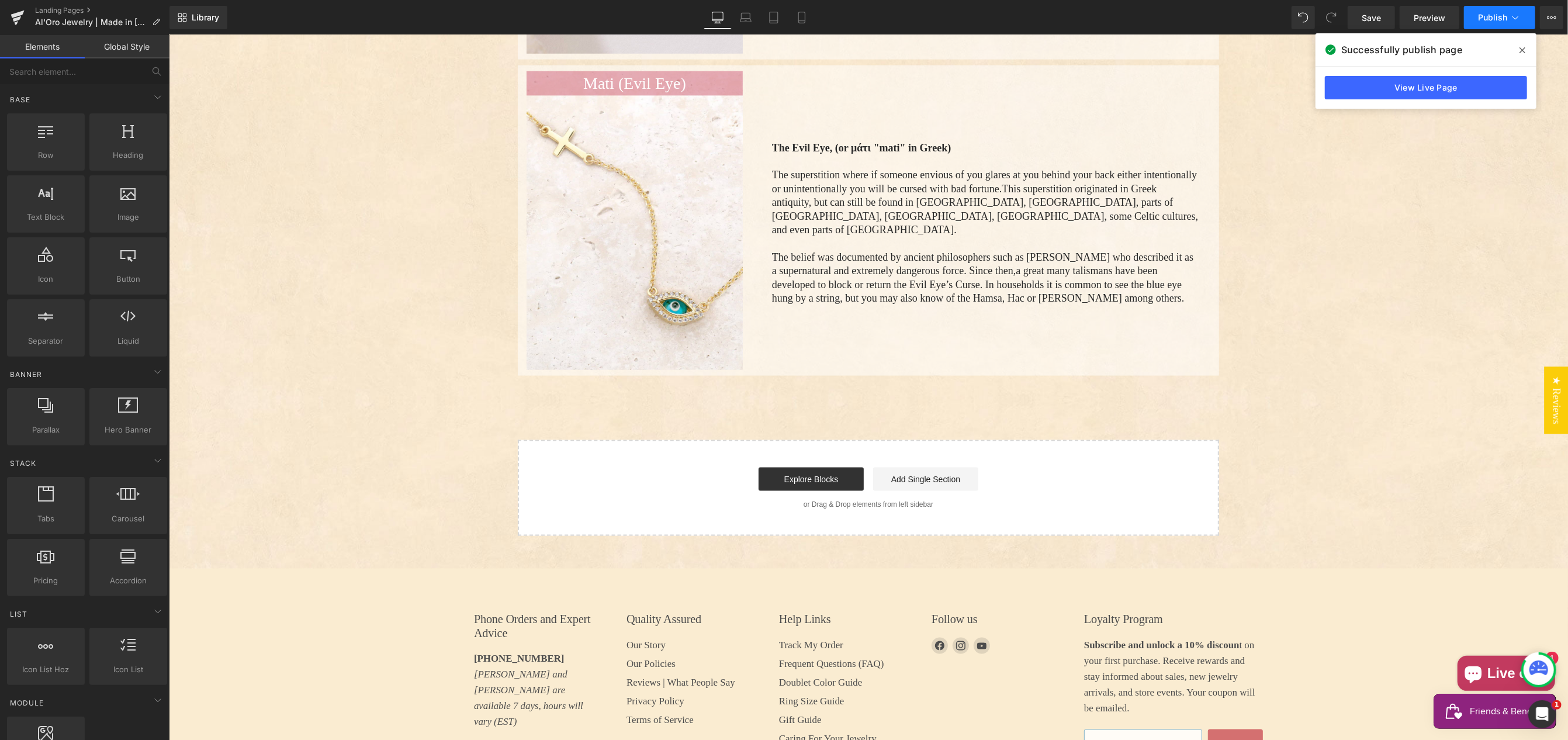
click at [1489, 20] on span "Publish" at bounding box center [1493, 17] width 29 height 10
